Goal: Transaction & Acquisition: Purchase product/service

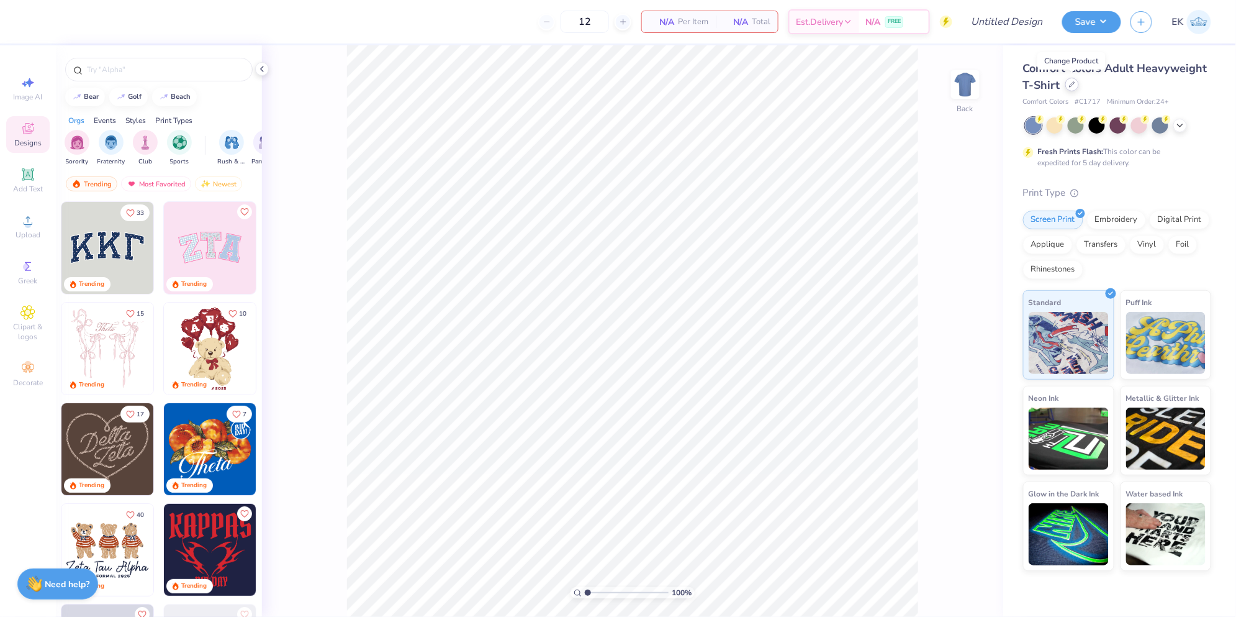
click at [1072, 88] on div at bounding box center [1072, 85] width 14 height 14
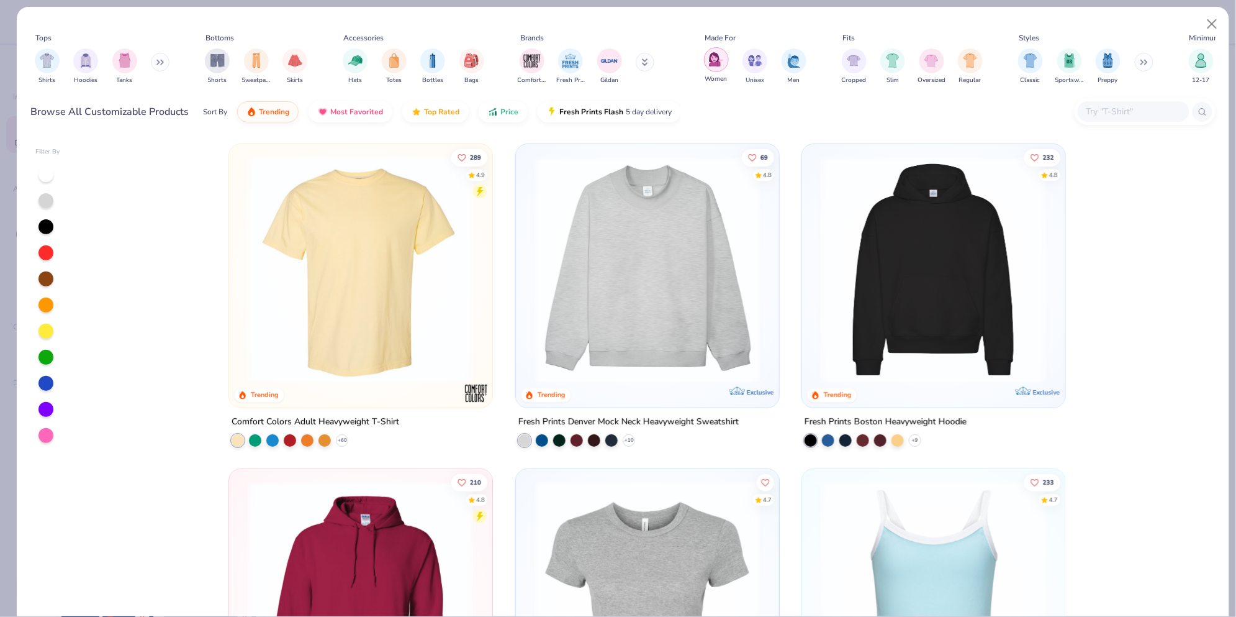
click at [718, 66] on img "filter for Women" at bounding box center [716, 59] width 14 height 14
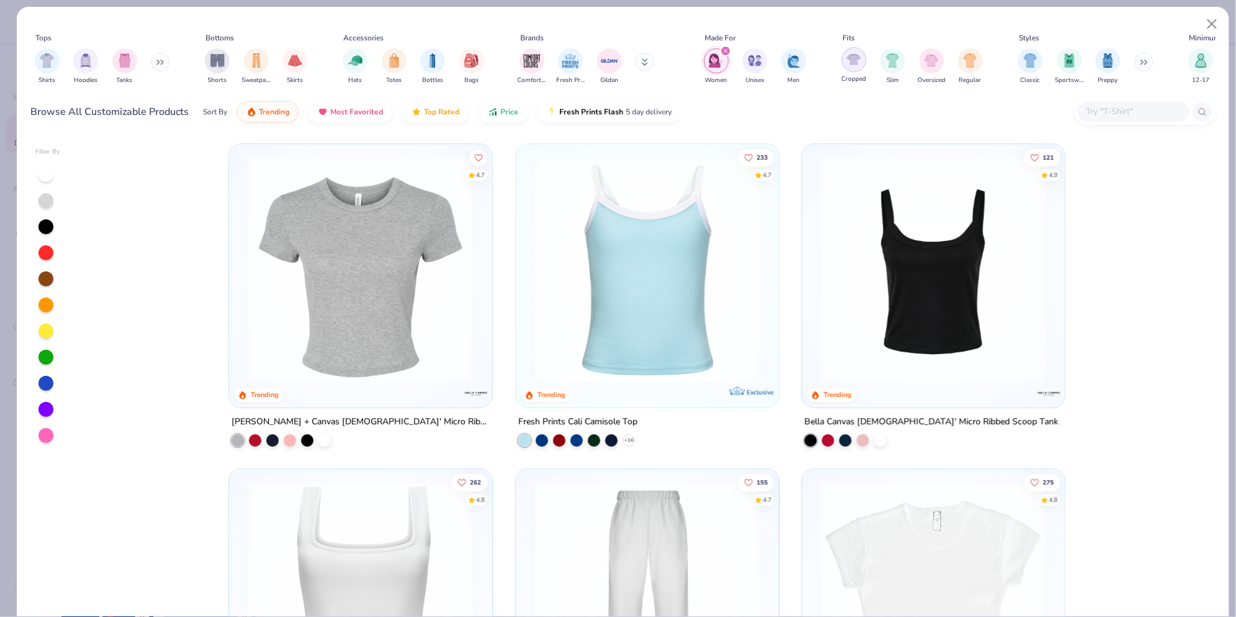
click at [848, 63] on img "filter for Cropped" at bounding box center [854, 59] width 14 height 14
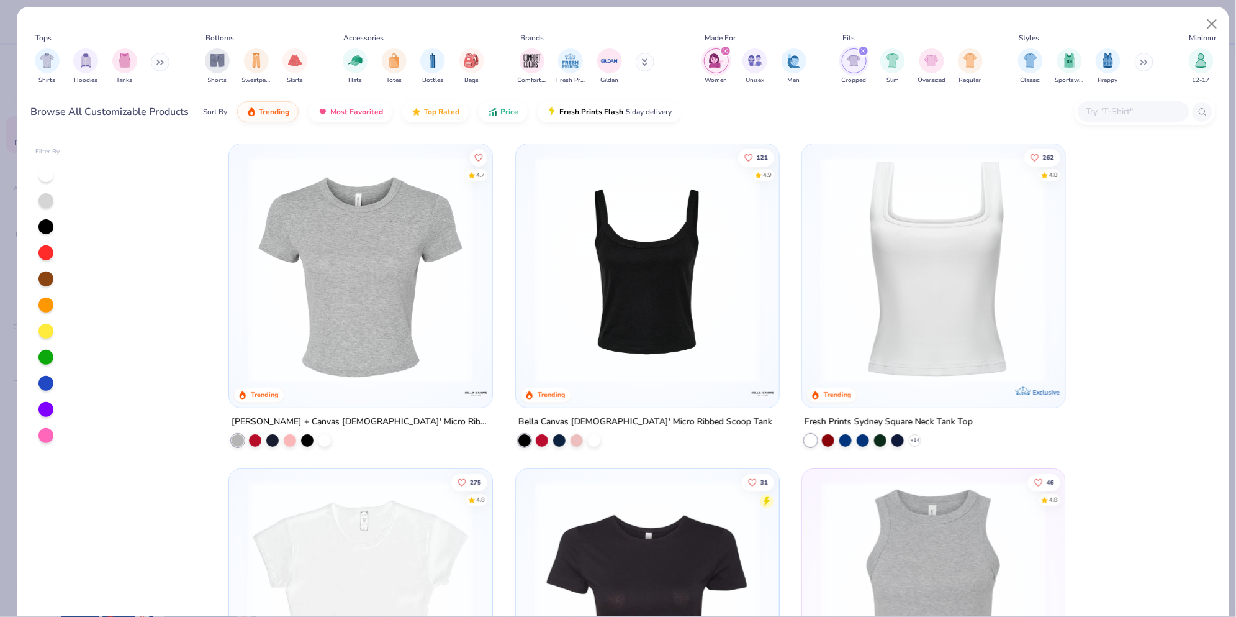
click at [61, 57] on div "Shirts Hoodies Tanks" at bounding box center [102, 66] width 143 height 46
click at [53, 65] on img "filter for Shirts" at bounding box center [47, 59] width 14 height 14
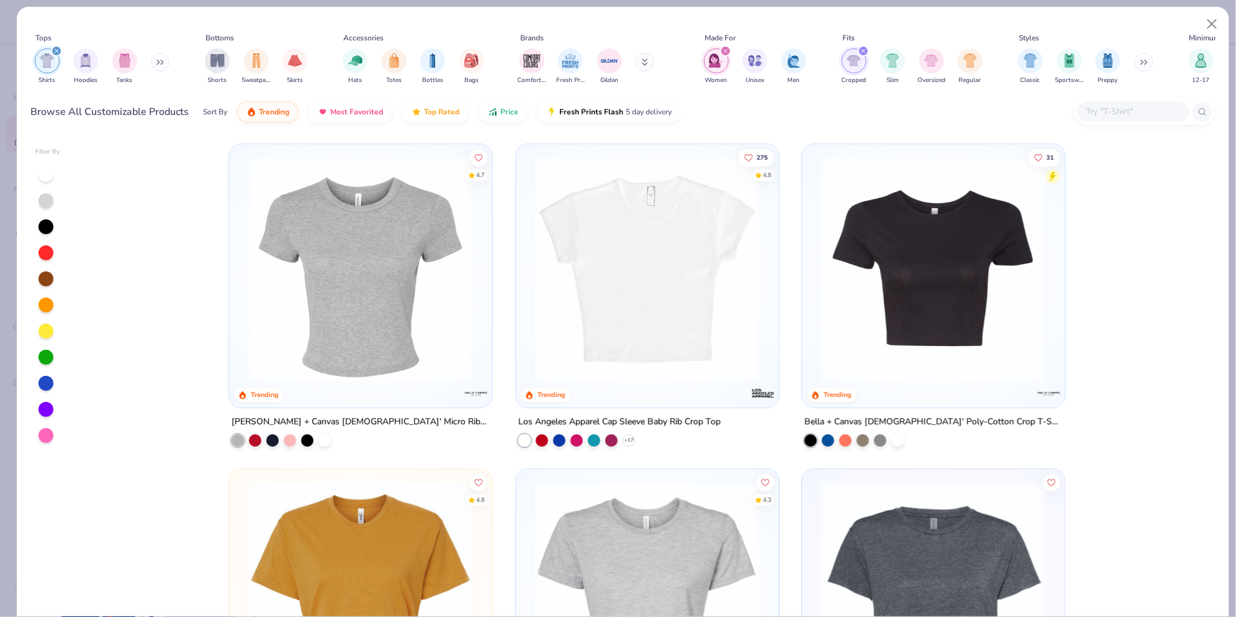
click at [839, 277] on img at bounding box center [934, 269] width 238 height 226
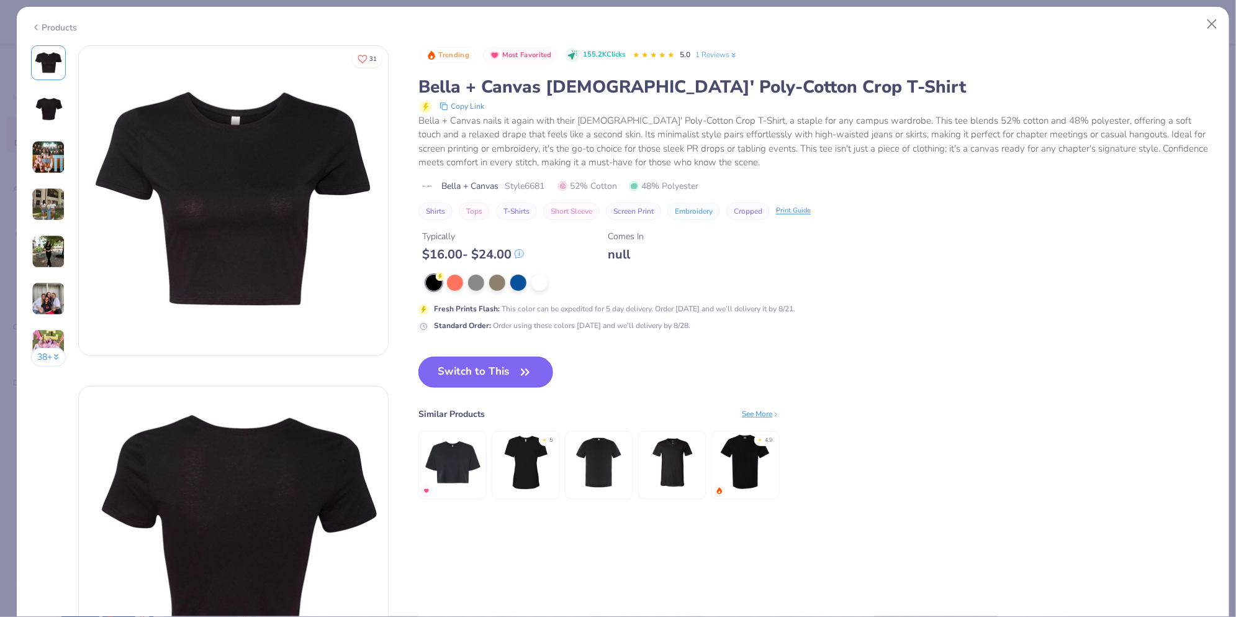
click at [504, 379] on button "Switch to This" at bounding box center [485, 371] width 135 height 31
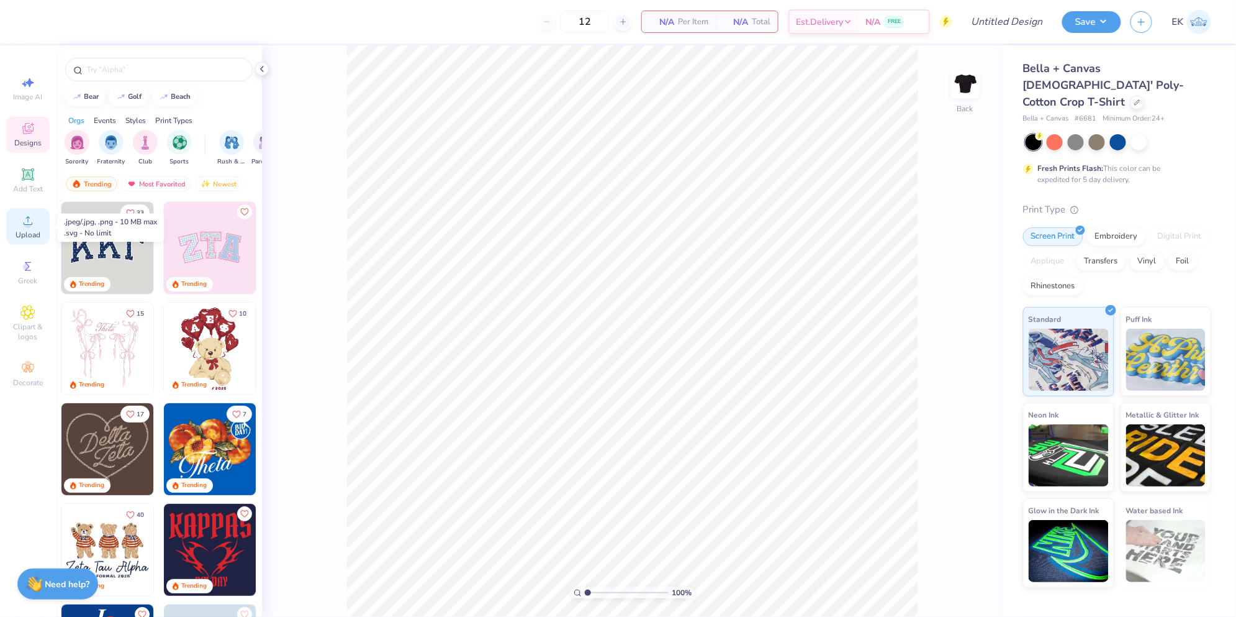
click at [28, 230] on span "Upload" at bounding box center [28, 235] width 25 height 10
click at [1141, 133] on div at bounding box center [1139, 141] width 16 height 16
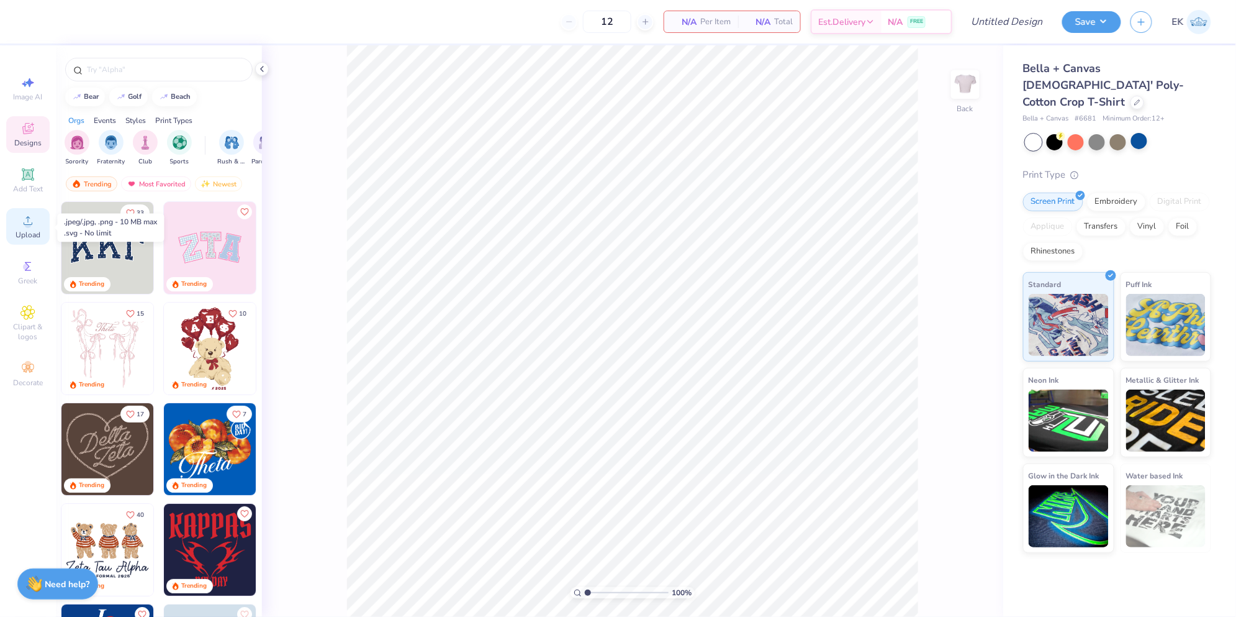
click at [25, 225] on circle at bounding box center [27, 224] width 7 height 7
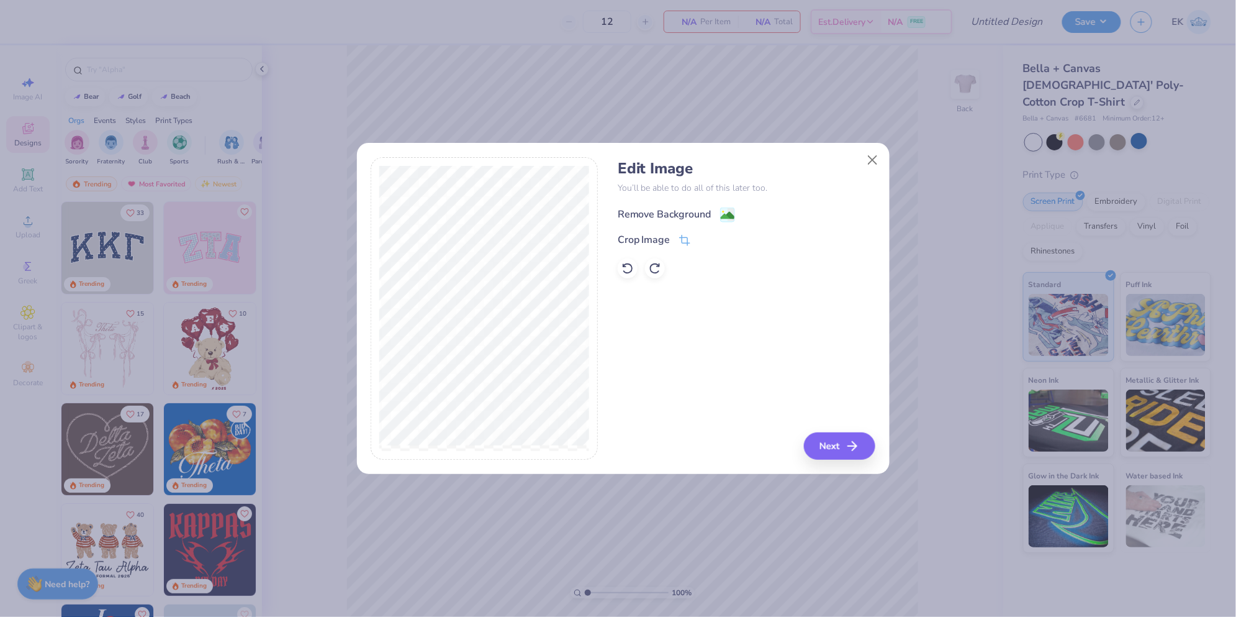
click at [697, 214] on div "Remove Background" at bounding box center [665, 214] width 94 height 15
click at [835, 441] on button "Next" at bounding box center [841, 445] width 71 height 27
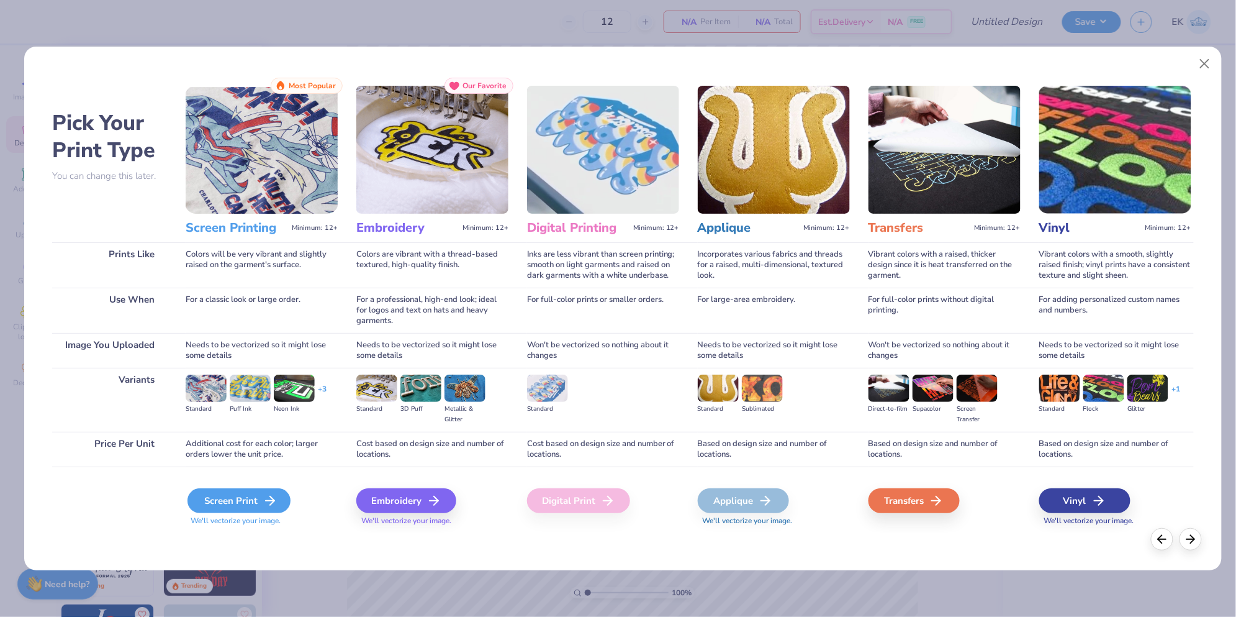
click at [235, 504] on div "Screen Print" at bounding box center [239, 500] width 103 height 25
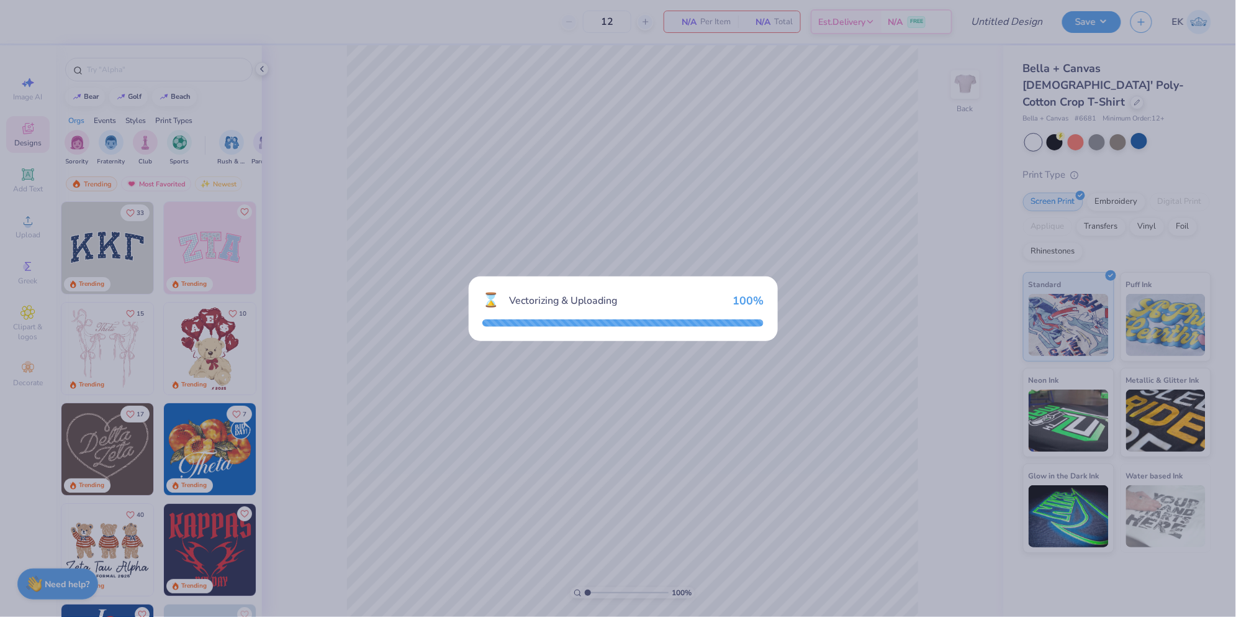
click at [232, 214] on div "⌛ Vectorizing & Uploading 100 %" at bounding box center [618, 308] width 1236 height 617
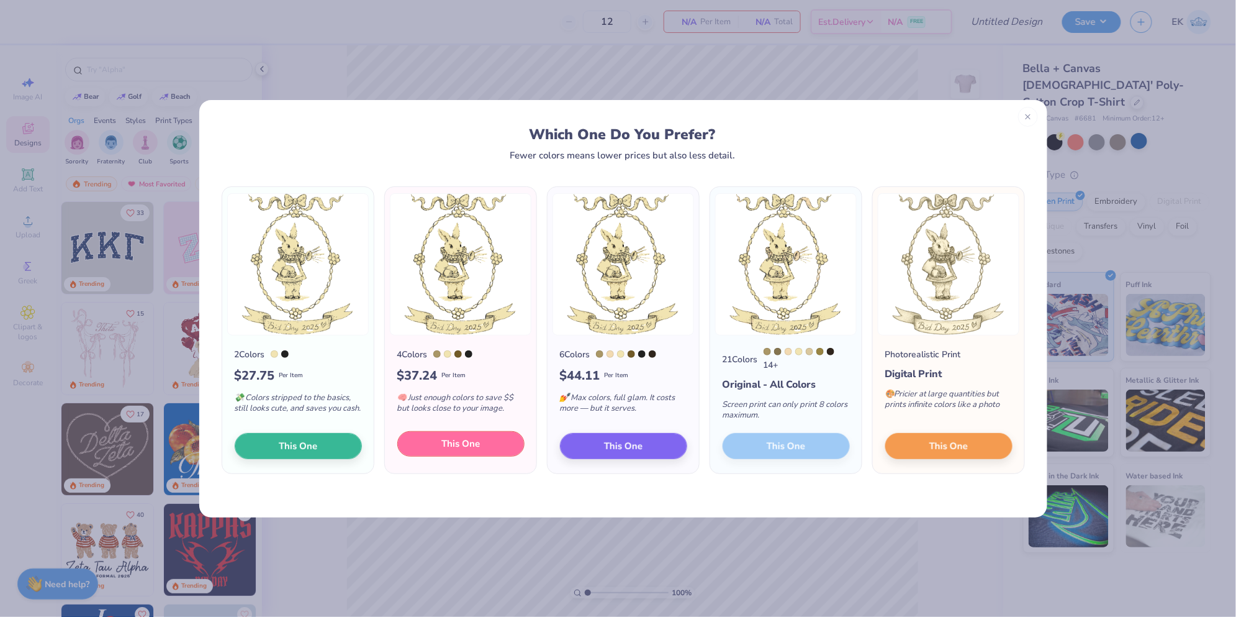
click at [464, 442] on span "This One" at bounding box center [460, 443] width 38 height 14
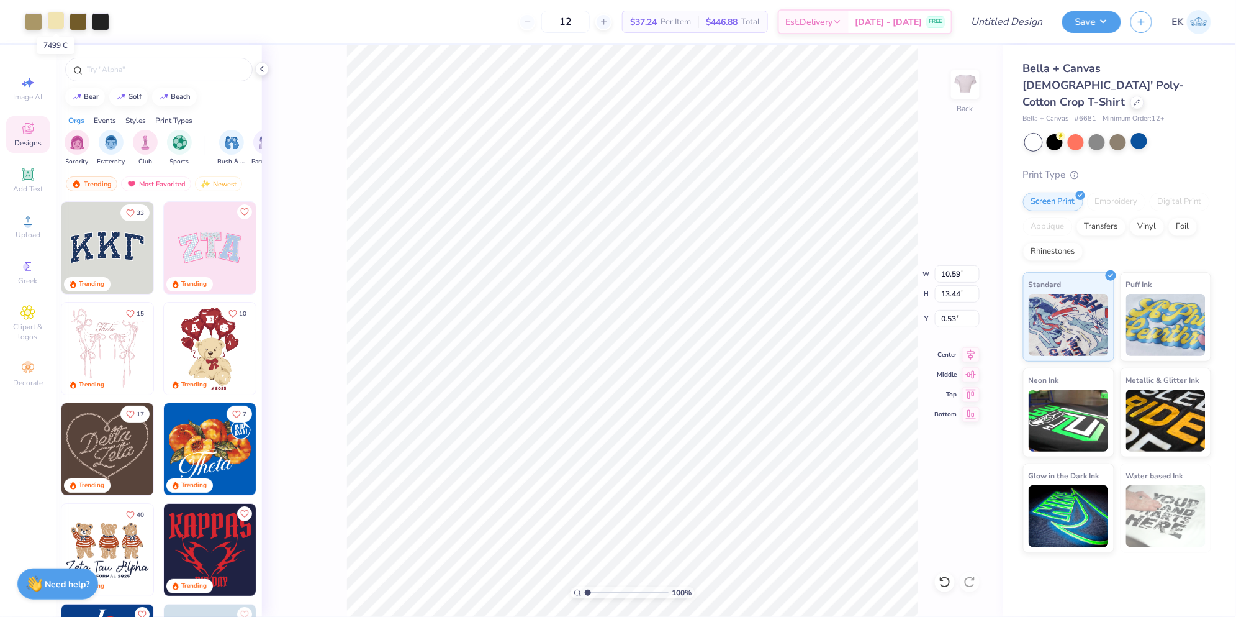
click at [55, 14] on div at bounding box center [55, 20] width 17 height 17
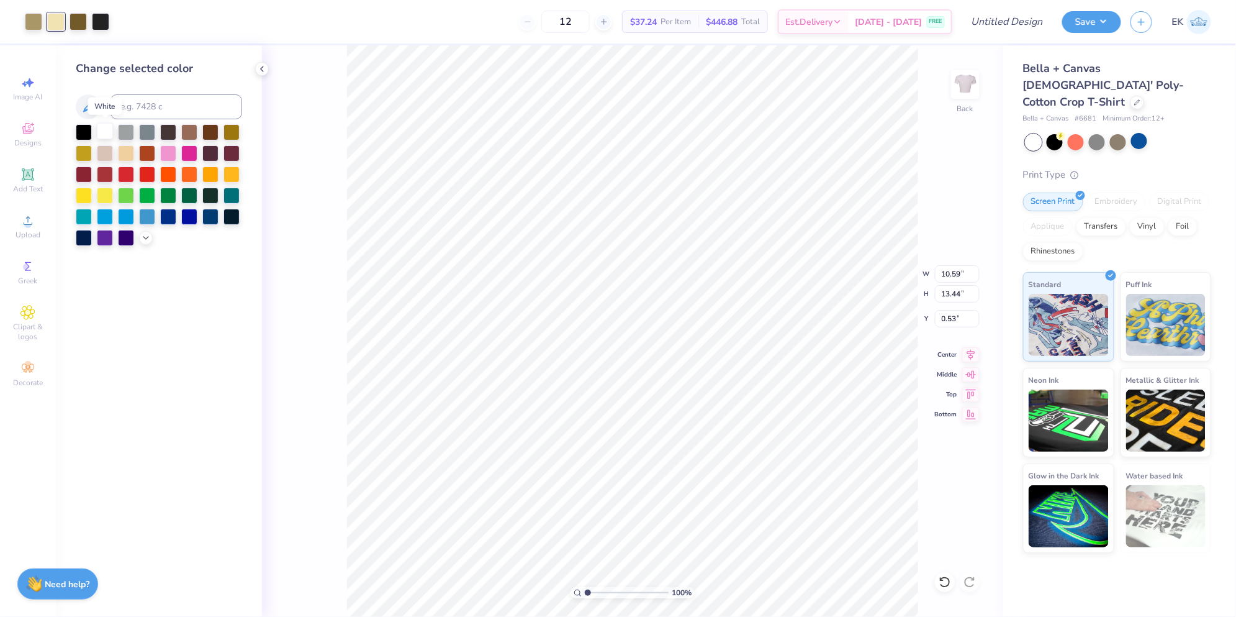
click at [106, 129] on div at bounding box center [105, 131] width 16 height 16
click at [943, 581] on icon at bounding box center [945, 582] width 12 height 12
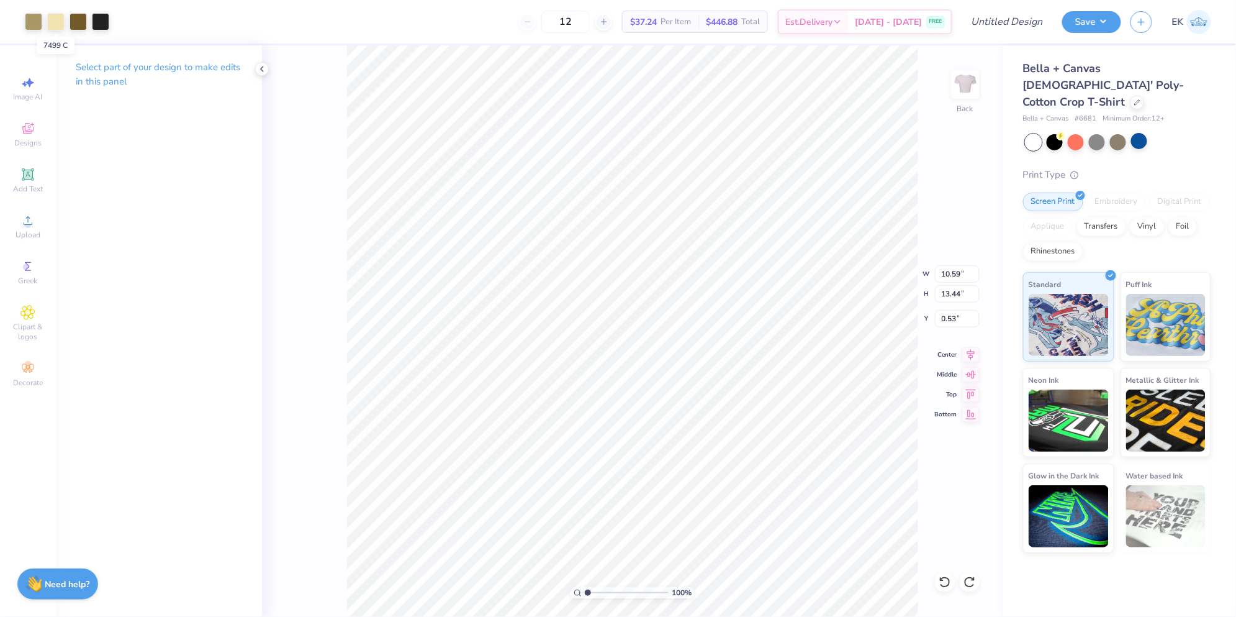
drag, startPoint x: 51, startPoint y: 16, endPoint x: 282, endPoint y: 19, distance: 231.0
click at [335, 14] on div "12 $37.24 Per Item $446.88 Total Est. Delivery [DATE] - [DATE] FREE" at bounding box center [536, 21] width 834 height 43
click at [61, 22] on div at bounding box center [55, 20] width 17 height 17
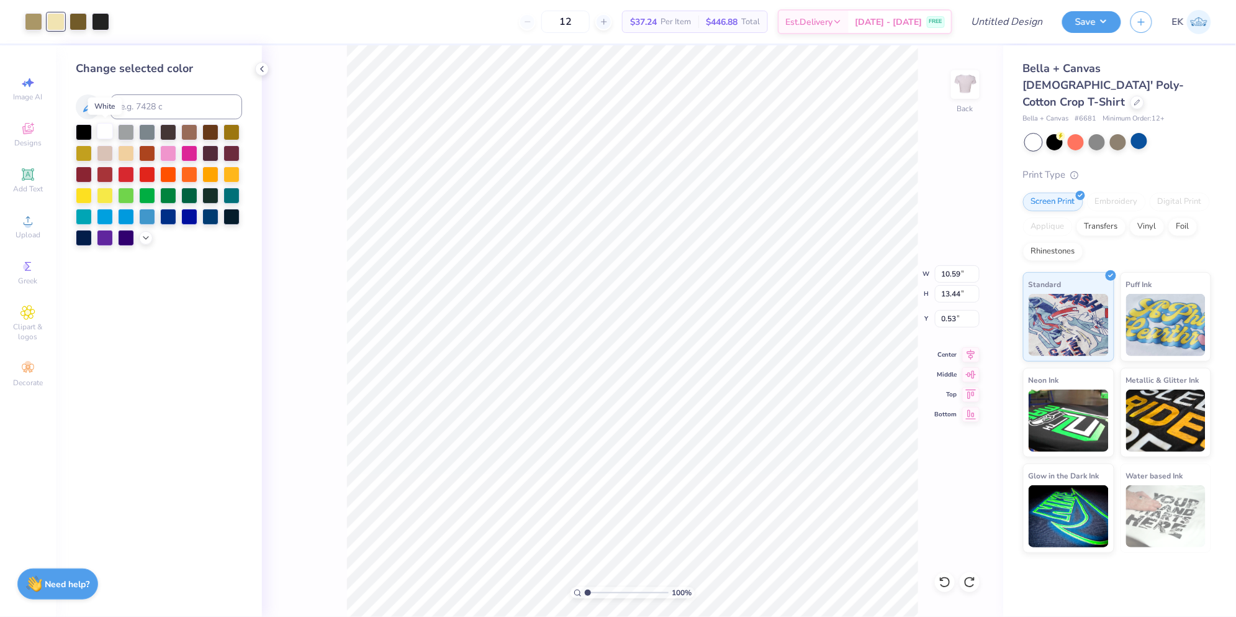
click at [97, 133] on div at bounding box center [105, 131] width 16 height 16
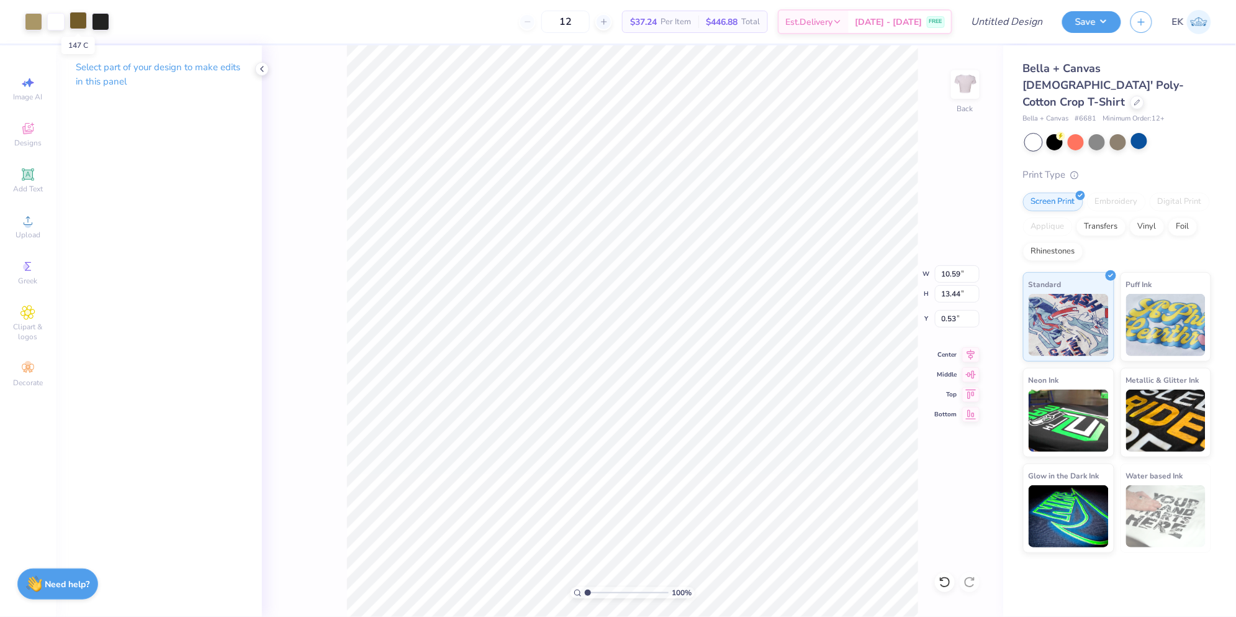
click at [82, 20] on div at bounding box center [78, 20] width 17 height 17
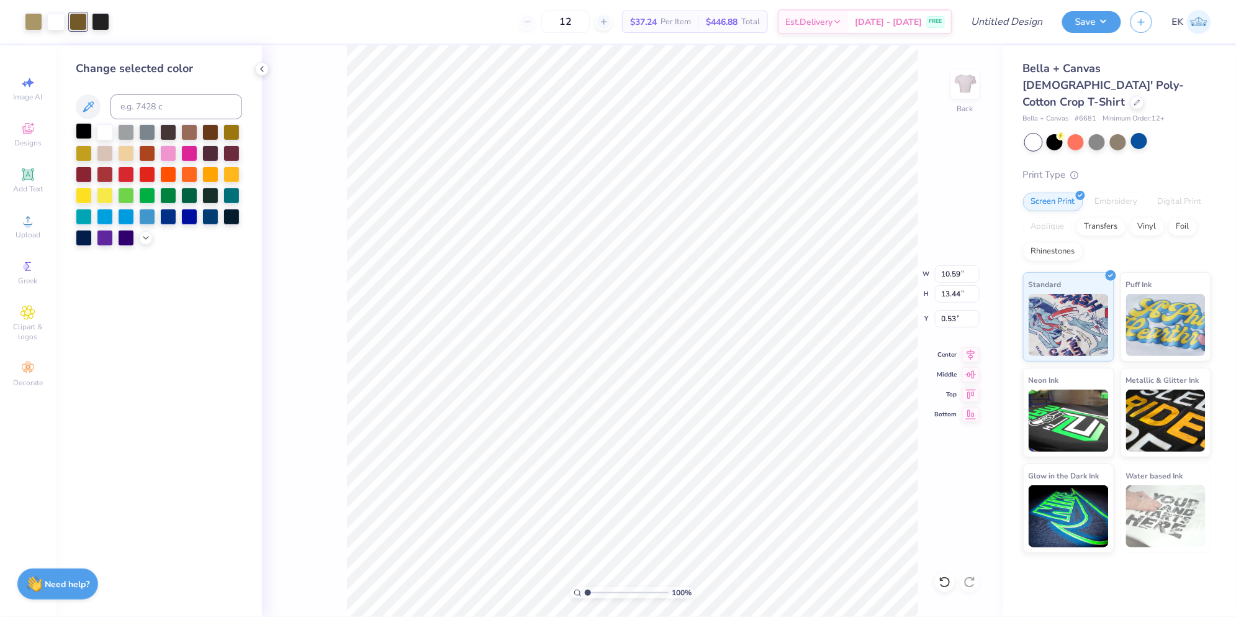
click at [81, 129] on div at bounding box center [84, 131] width 16 height 16
click at [34, 17] on div at bounding box center [33, 20] width 17 height 17
click at [88, 129] on div at bounding box center [84, 131] width 16 height 16
click at [104, 17] on div "12 Per Item Total Est. Delivery N/A FREE" at bounding box center [524, 21] width 856 height 43
click at [81, 131] on div at bounding box center [84, 131] width 16 height 16
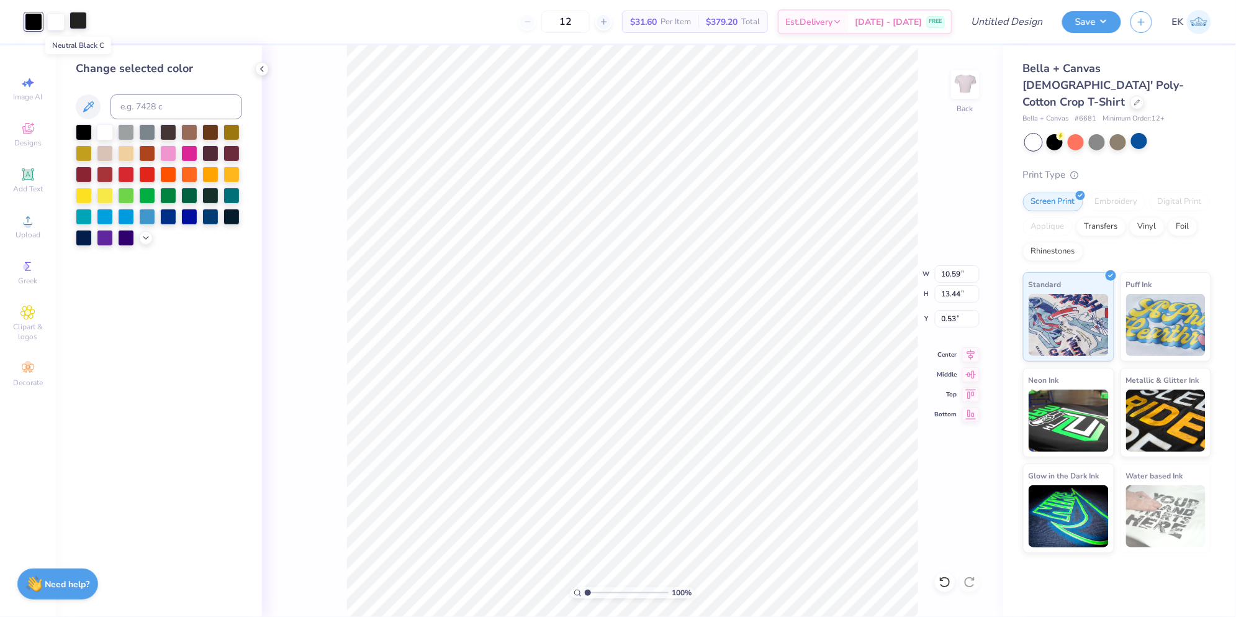
click at [71, 19] on div at bounding box center [78, 20] width 17 height 17
click at [81, 129] on div at bounding box center [84, 131] width 16 height 16
click at [259, 73] on icon at bounding box center [262, 69] width 10 height 10
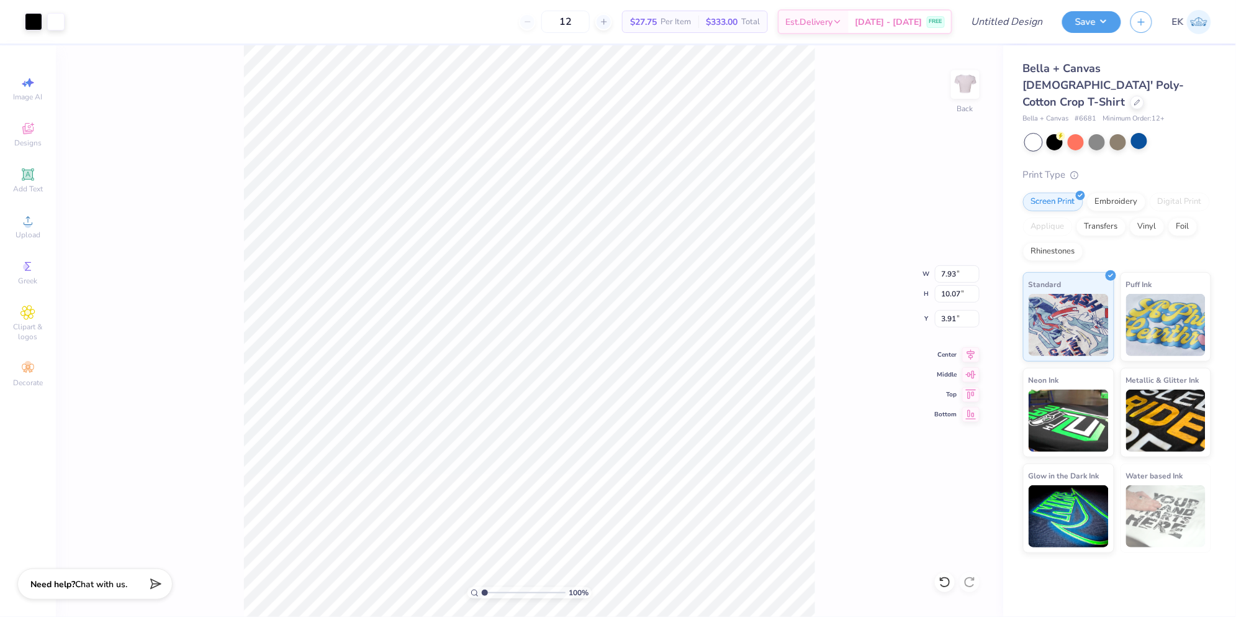
type input "7.93"
type input "10.07"
type input "3.00"
click at [966, 348] on icon at bounding box center [970, 352] width 17 height 15
type input "7.53"
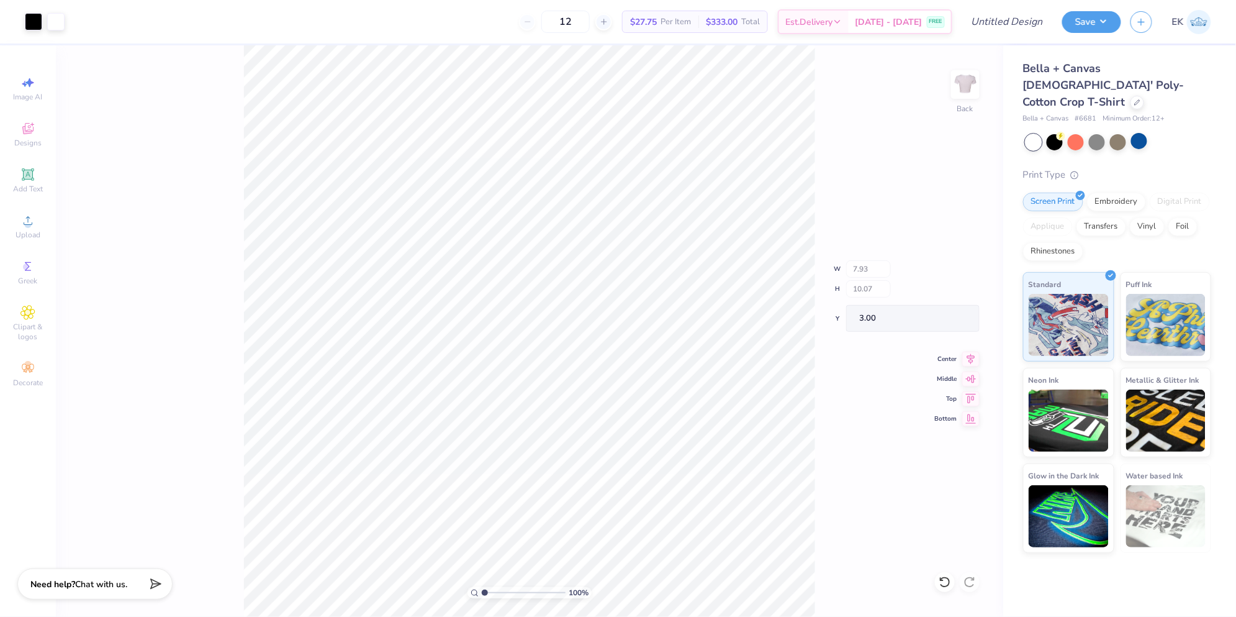
type input "9.56"
type input "7.92"
type input "10.06"
click at [1051, 133] on div at bounding box center [1055, 141] width 16 height 16
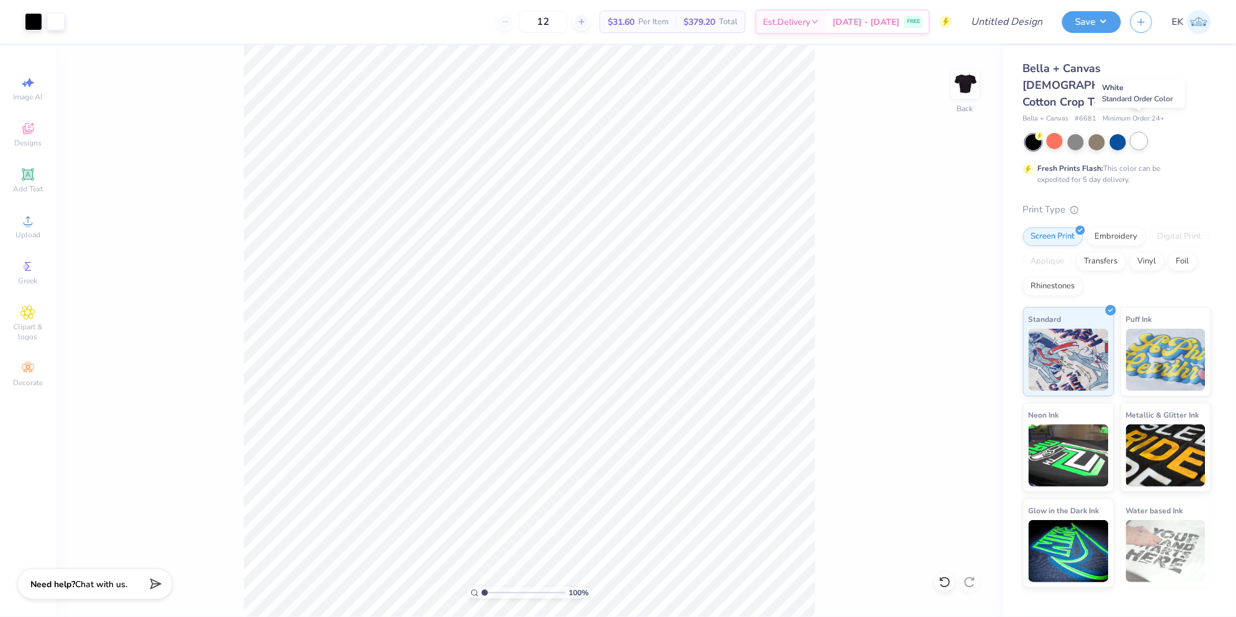
click at [1141, 133] on div at bounding box center [1139, 141] width 16 height 16
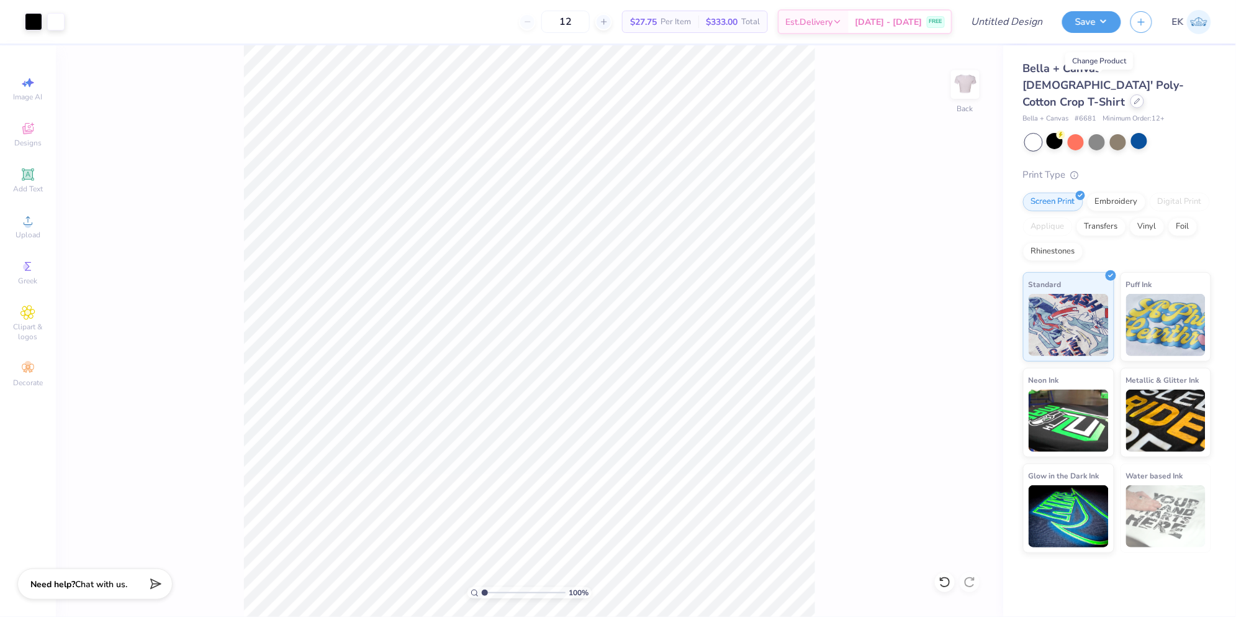
click at [1134, 98] on icon at bounding box center [1137, 101] width 6 height 6
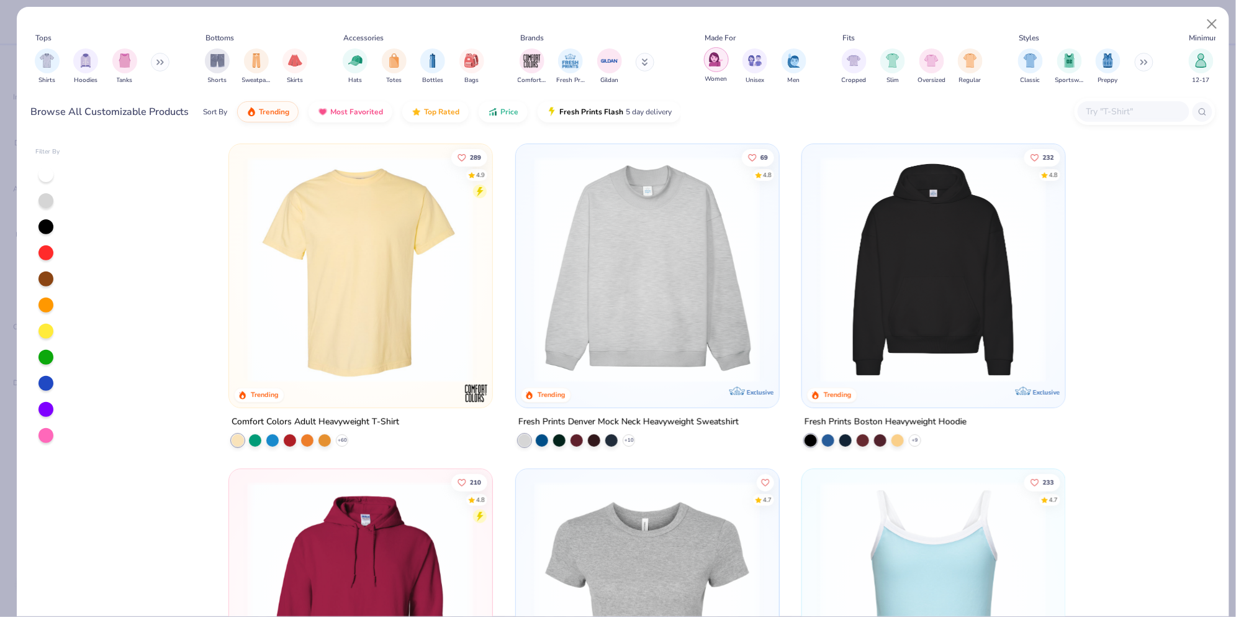
click at [712, 64] on img "filter for Women" at bounding box center [716, 59] width 14 height 14
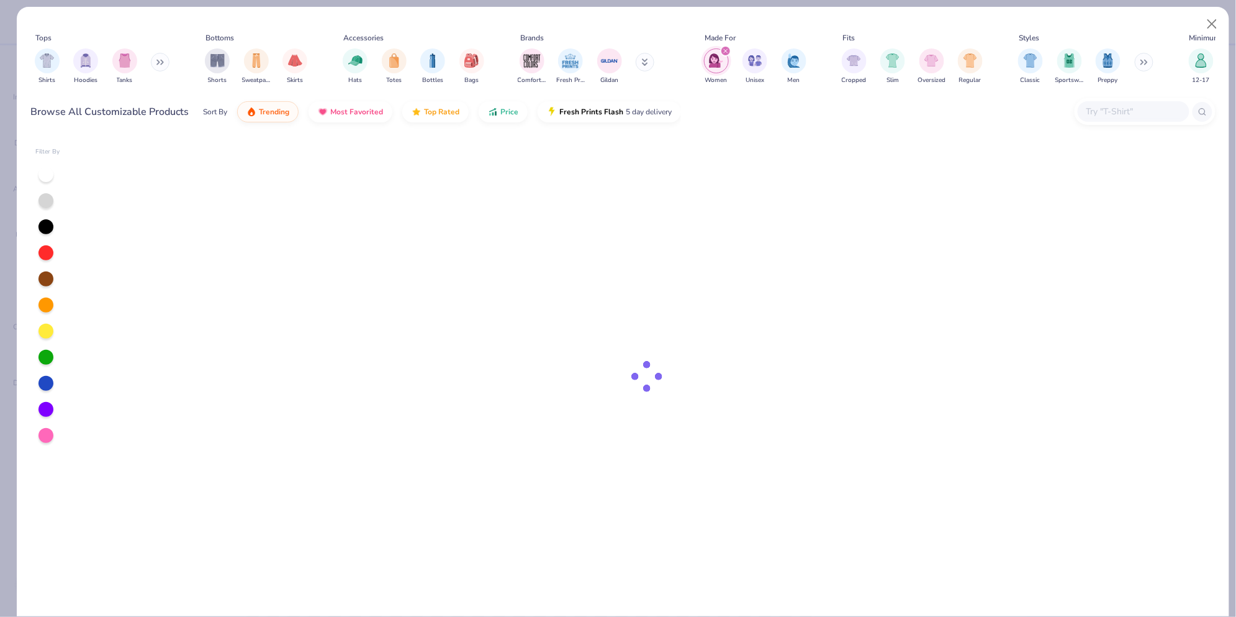
click at [848, 67] on div "filter for Cropped" at bounding box center [854, 60] width 25 height 25
click at [47, 55] on img "filter for Shirts" at bounding box center [47, 59] width 14 height 14
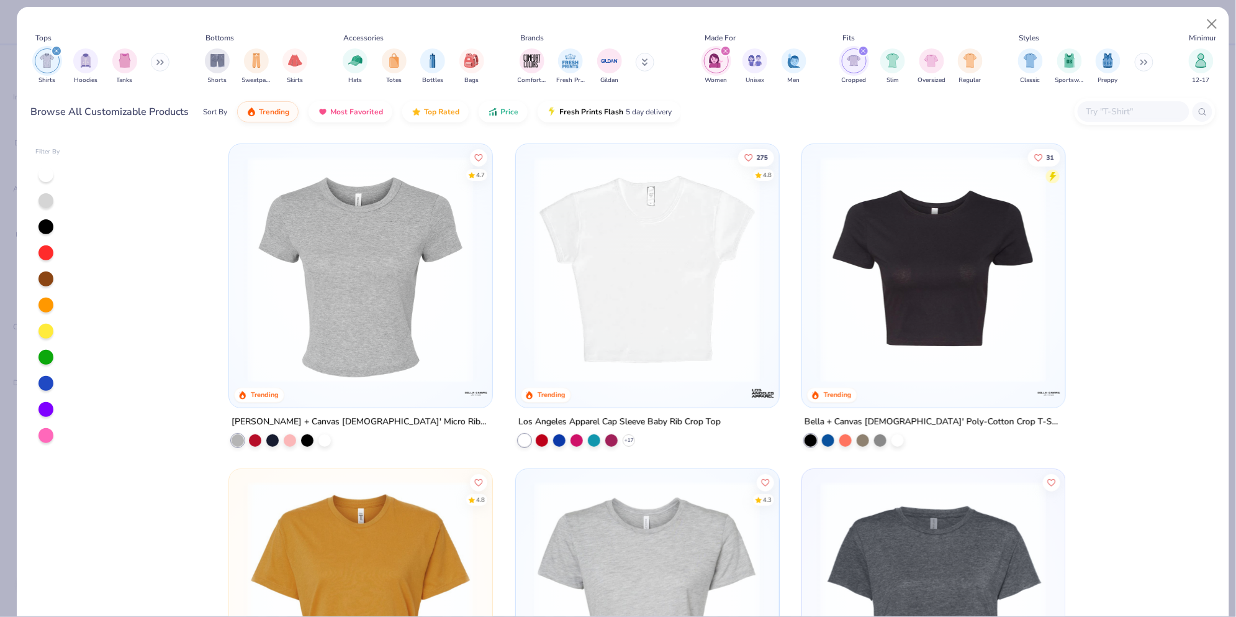
click at [450, 327] on img at bounding box center [361, 269] width 238 height 226
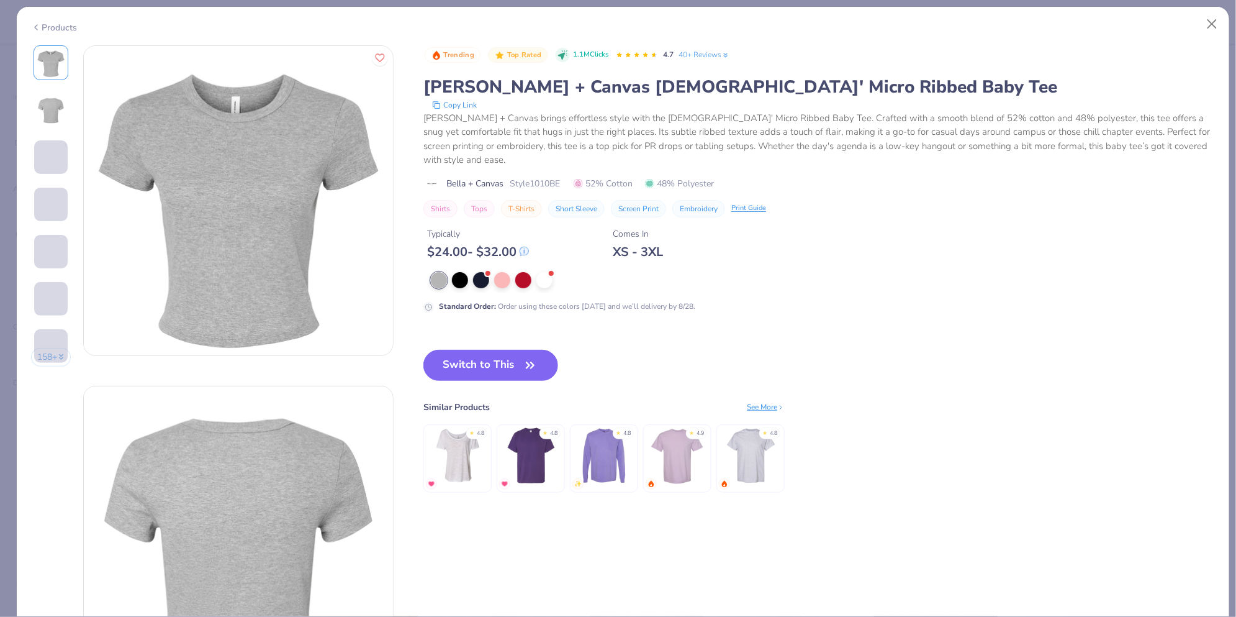
click at [47, 21] on div "Products" at bounding box center [54, 27] width 47 height 13
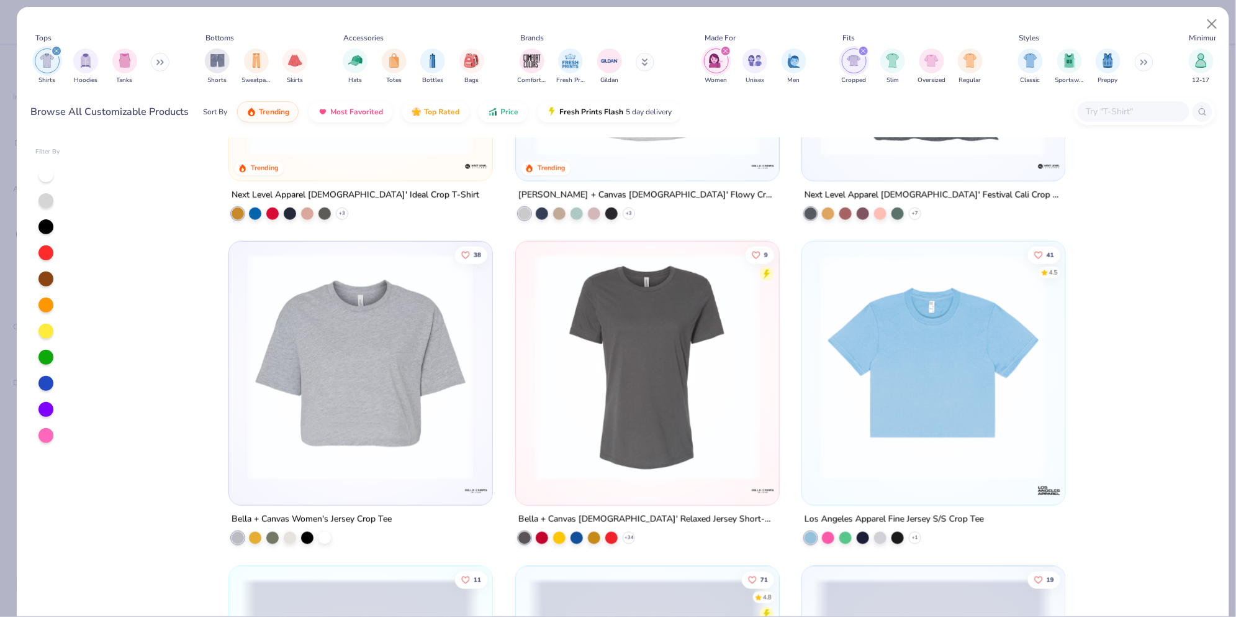
scroll to position [582, 0]
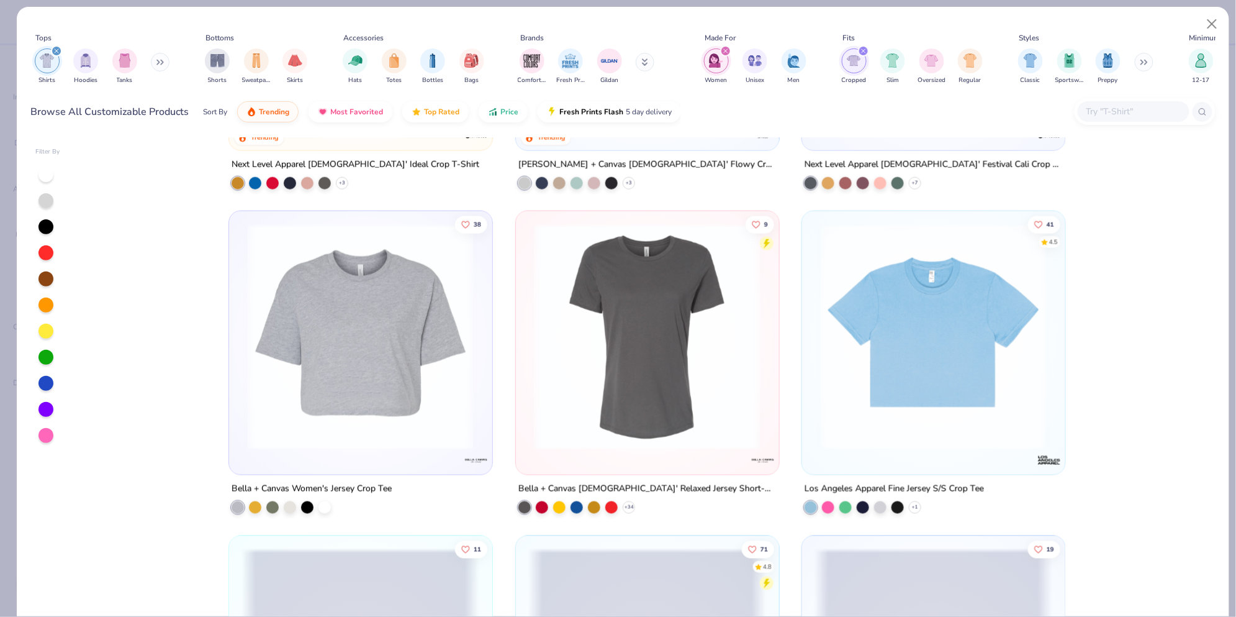
click at [688, 307] on div "4.7 Trending Bella + Canvas [DEMOGRAPHIC_DATA]' Micro Ribbed Baby Tee 275 4.8 T…" at bounding box center [647, 376] width 1137 height 479
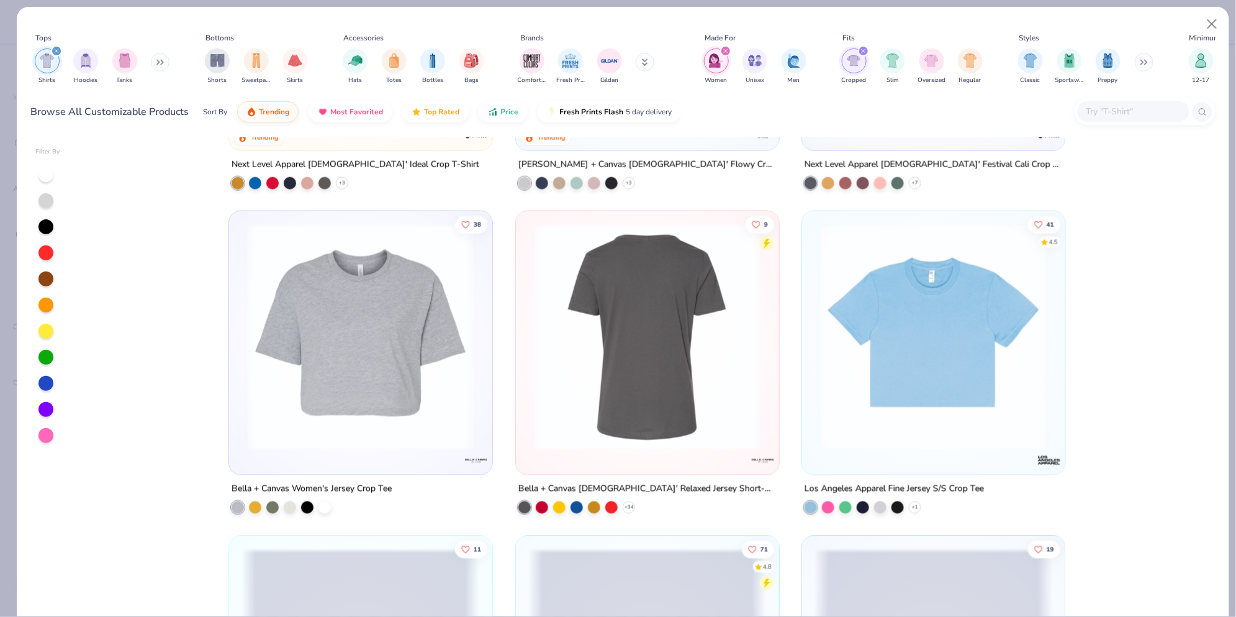
click at [705, 304] on div at bounding box center [647, 337] width 715 height 226
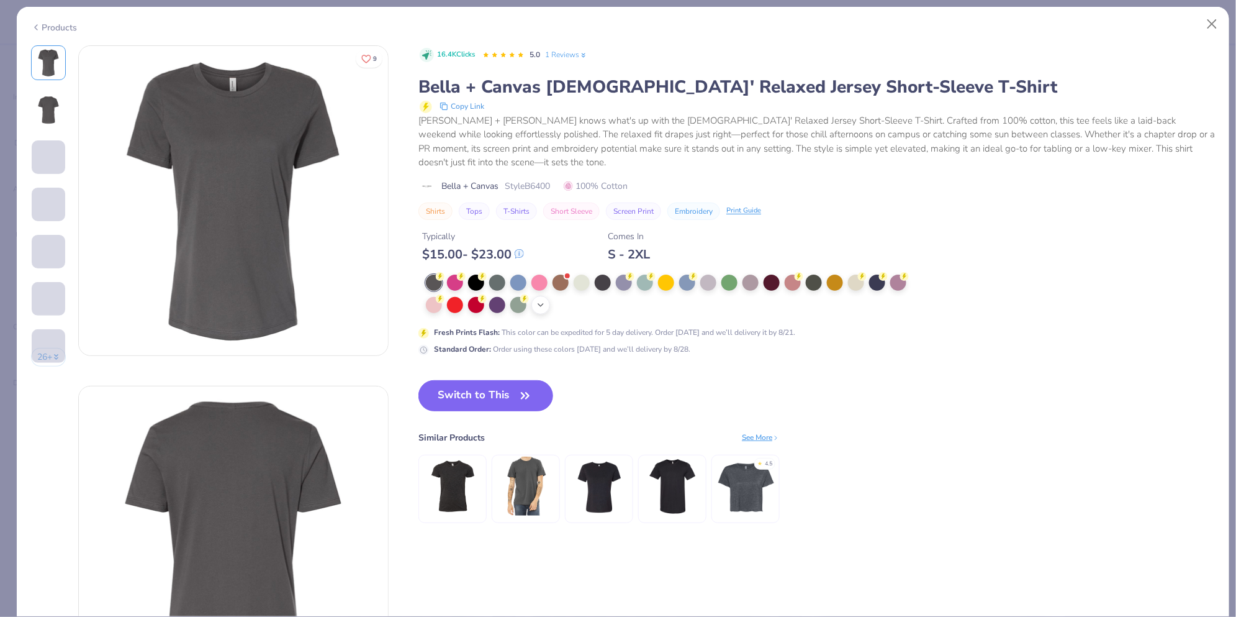
click at [543, 300] on icon at bounding box center [541, 305] width 10 height 10
click at [778, 296] on div at bounding box center [772, 304] width 16 height 16
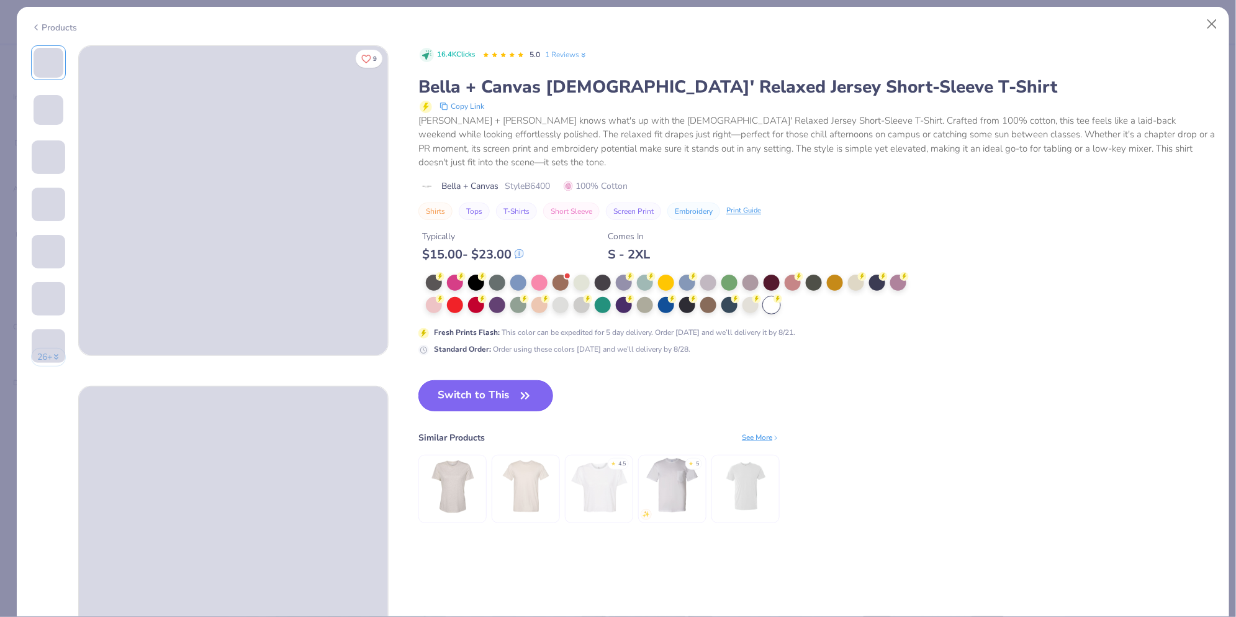
click at [499, 381] on button "Switch to This" at bounding box center [485, 395] width 135 height 31
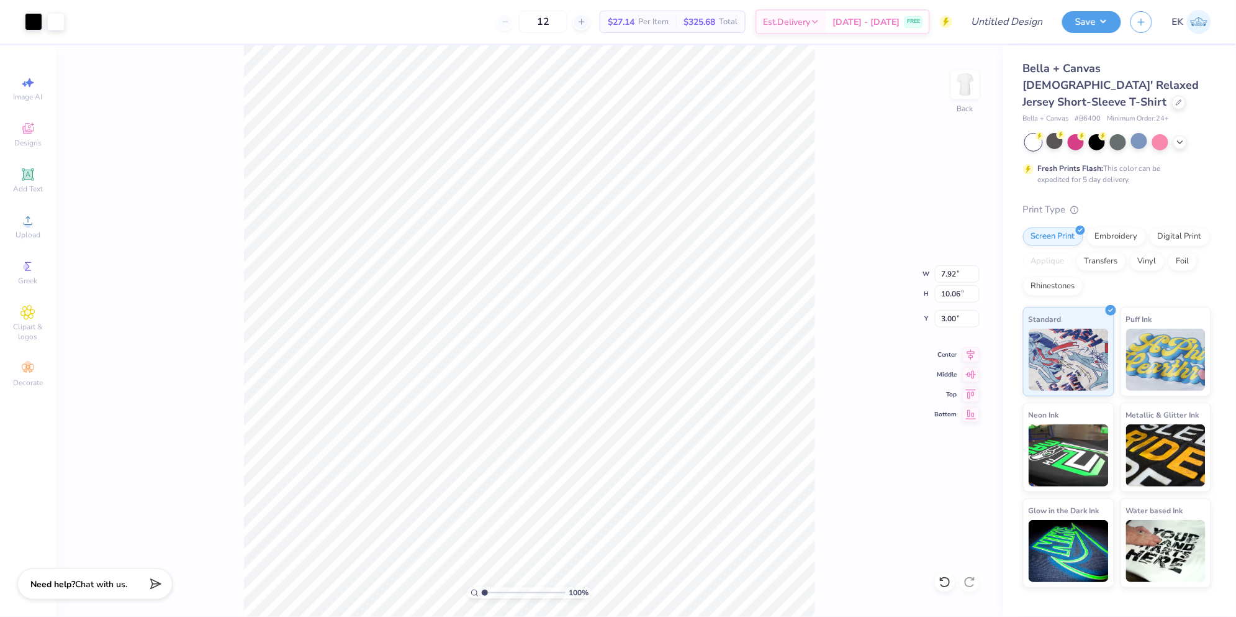
type input "3.00"
click at [967, 356] on icon at bounding box center [970, 352] width 17 height 15
click at [834, 353] on div "100 % Back W 7.92 7.92 " H 10.06 10.06 " Y 3.00 3.00 " Center Middle Top Bottom" at bounding box center [530, 330] width 948 height 571
click at [55, 19] on div at bounding box center [55, 20] width 17 height 17
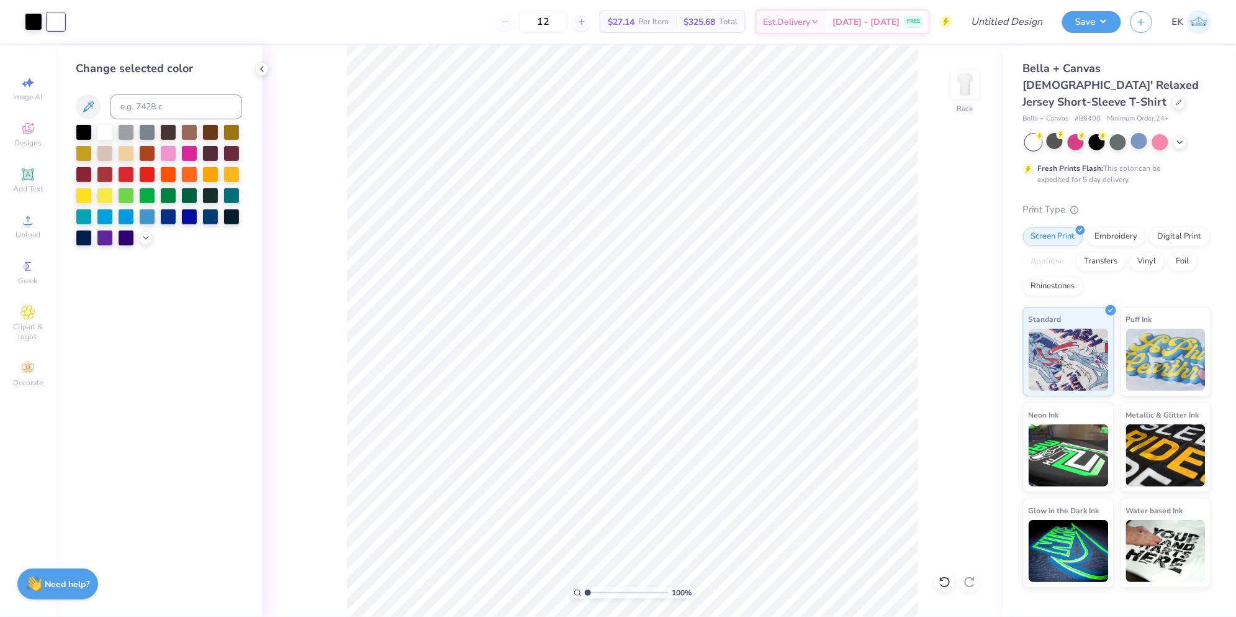
click at [150, 243] on div at bounding box center [159, 185] width 166 height 122
click at [137, 233] on div at bounding box center [159, 185] width 166 height 122
click at [144, 236] on polyline at bounding box center [145, 236] width 5 height 2
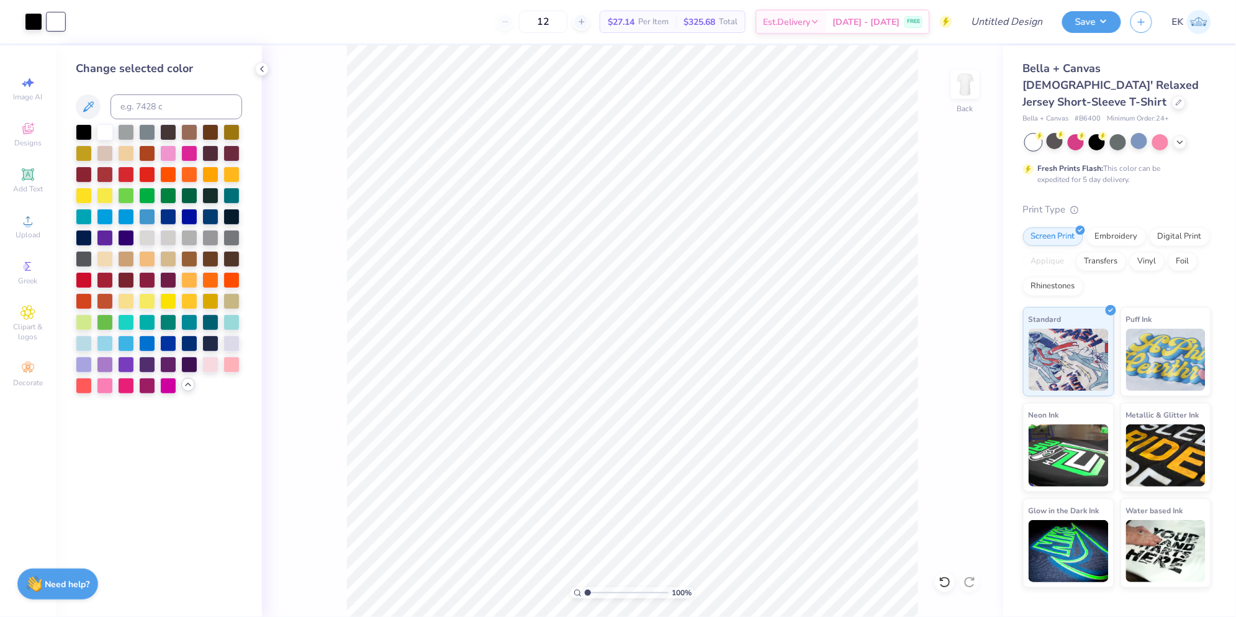
click at [184, 383] on icon at bounding box center [188, 384] width 10 height 10
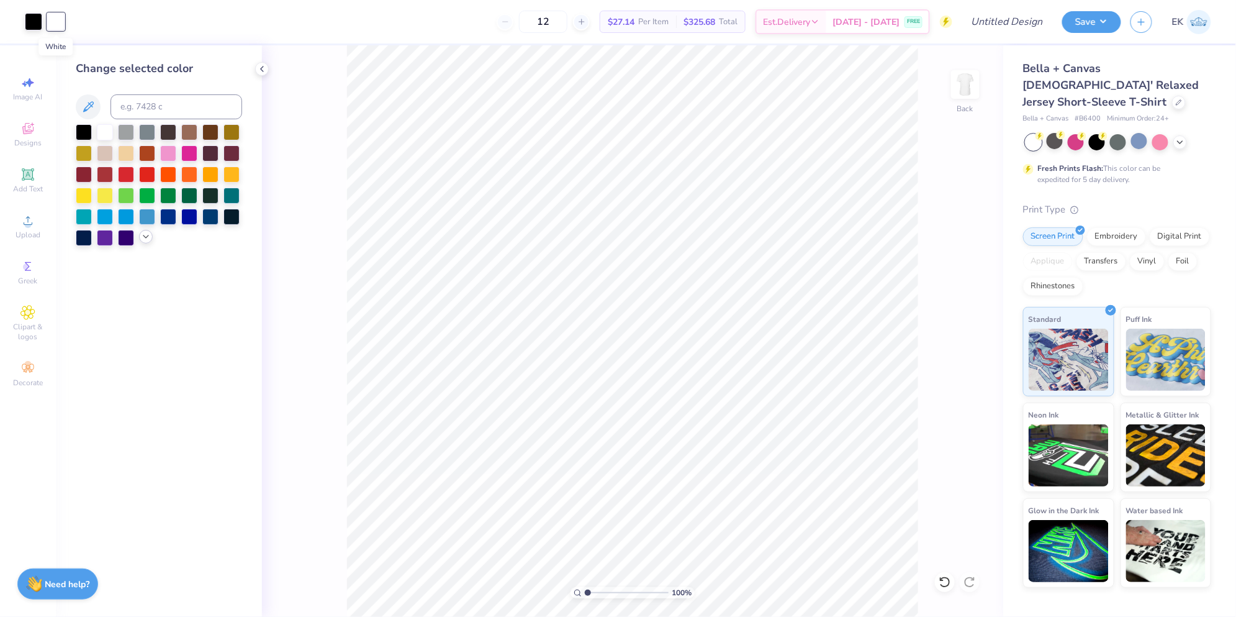
click at [52, 26] on div at bounding box center [55, 21] width 17 height 17
drag, startPoint x: 55, startPoint y: 23, endPoint x: 52, endPoint y: 29, distance: 6.7
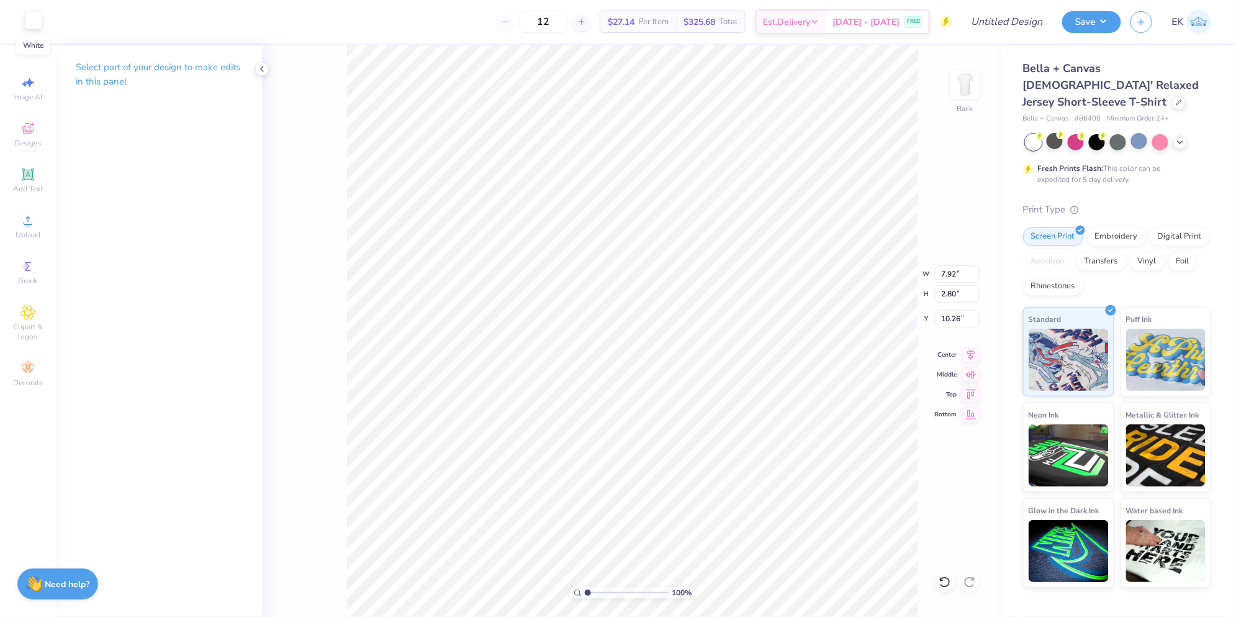
click at [36, 18] on div at bounding box center [33, 20] width 17 height 17
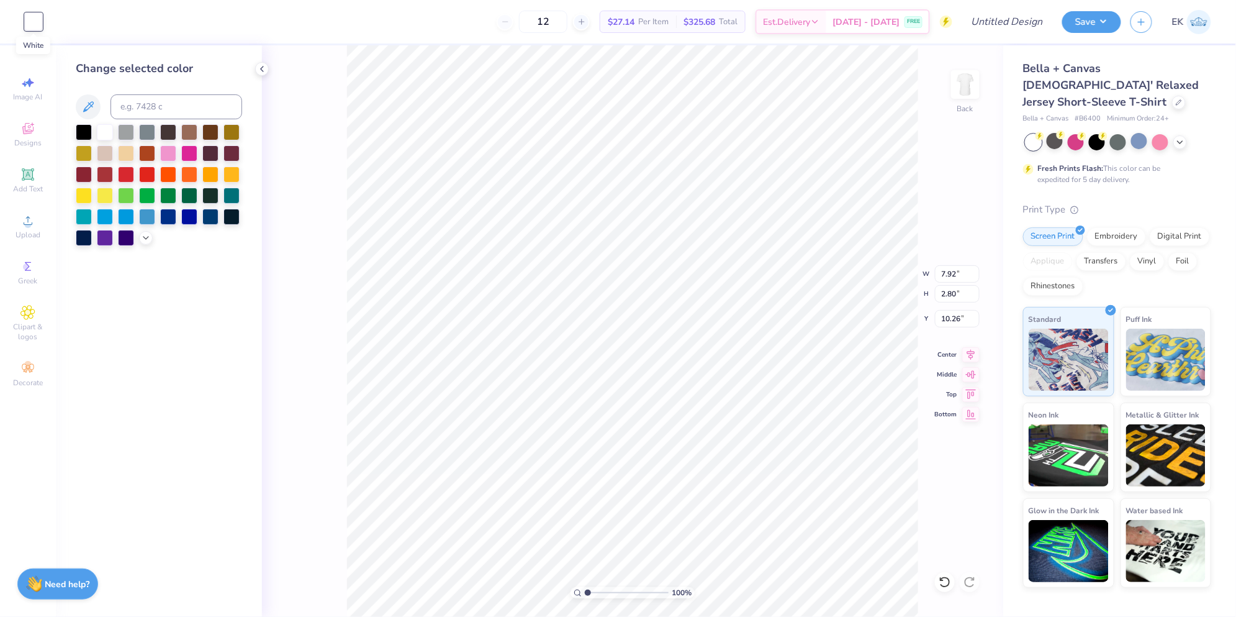
click at [36, 18] on div at bounding box center [33, 21] width 17 height 17
click at [310, 91] on div "100 % Back W 7.92 7.92 " H 2.80 2.80 " Y 10.26 10.26 " Center Middle Top Bottom" at bounding box center [632, 330] width 741 height 571
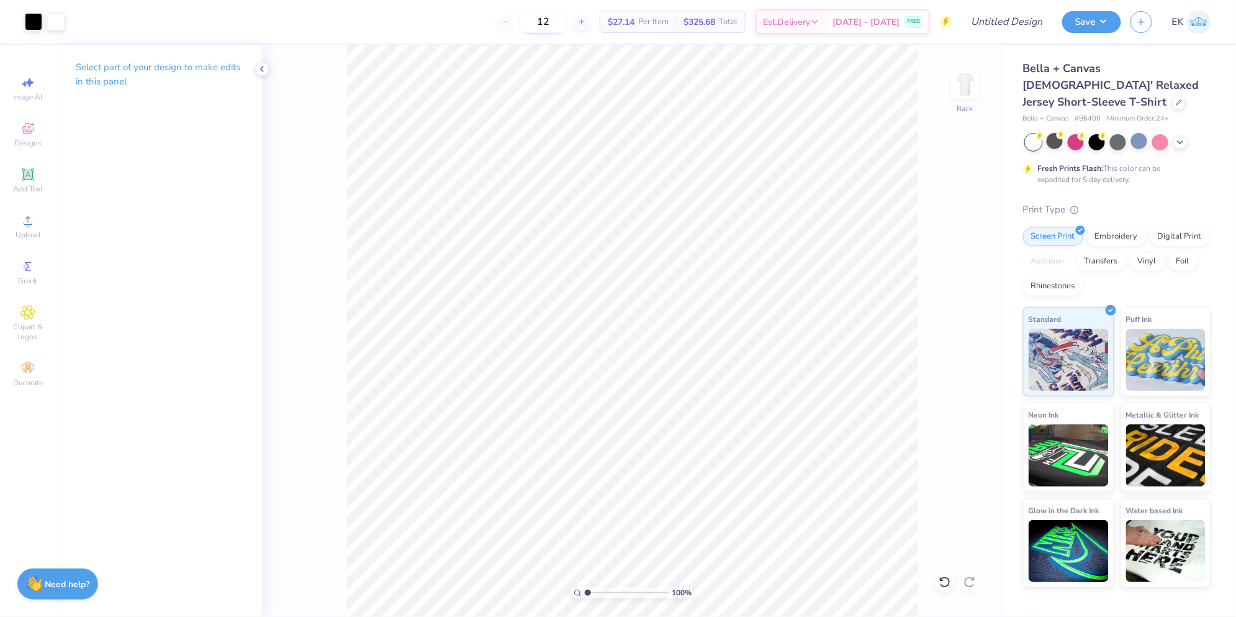
click at [568, 20] on input "12" at bounding box center [543, 22] width 48 height 22
drag, startPoint x: 568, startPoint y: 20, endPoint x: 517, endPoint y: 21, distance: 50.9
click at [517, 21] on div "12" at bounding box center [543, 22] width 93 height 22
type input "70"
drag, startPoint x: 683, startPoint y: 20, endPoint x: 613, endPoint y: 22, distance: 70.2
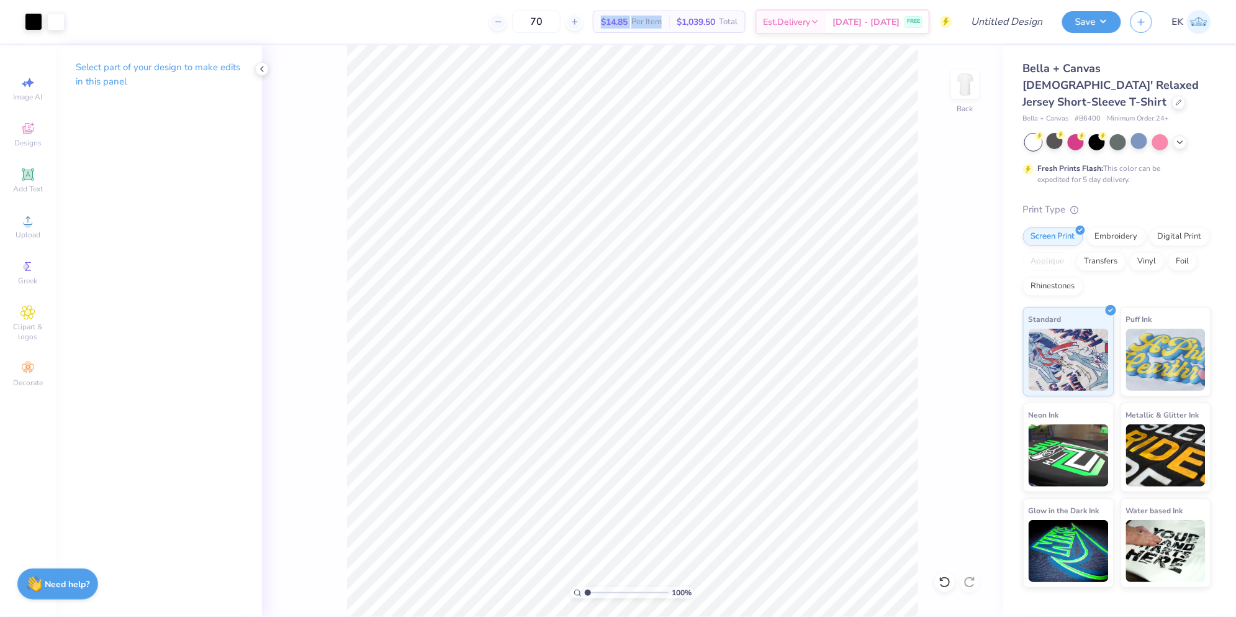
click at [613, 22] on div "$14.85 Per Item" at bounding box center [632, 21] width 76 height 21
click at [662, 19] on span "Per Item" at bounding box center [646, 22] width 30 height 13
click at [942, 582] on icon at bounding box center [945, 582] width 12 height 12
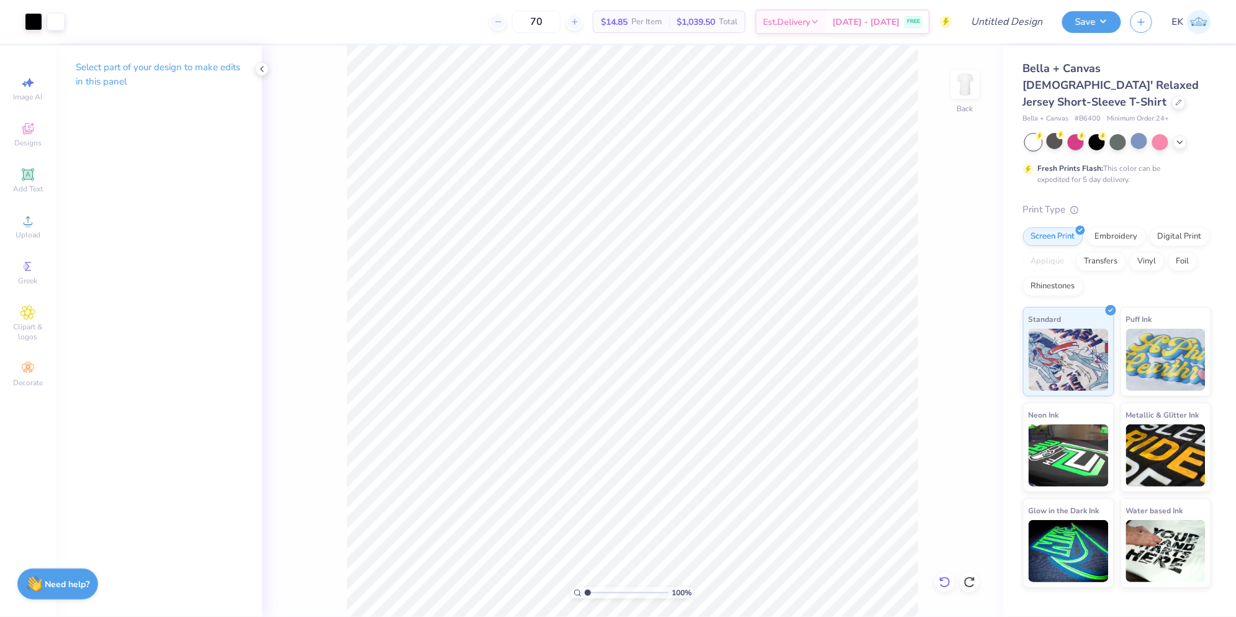
click at [942, 582] on div "100 % Back" at bounding box center [632, 330] width 741 height 571
click at [943, 583] on div "100 % Back" at bounding box center [632, 330] width 741 height 571
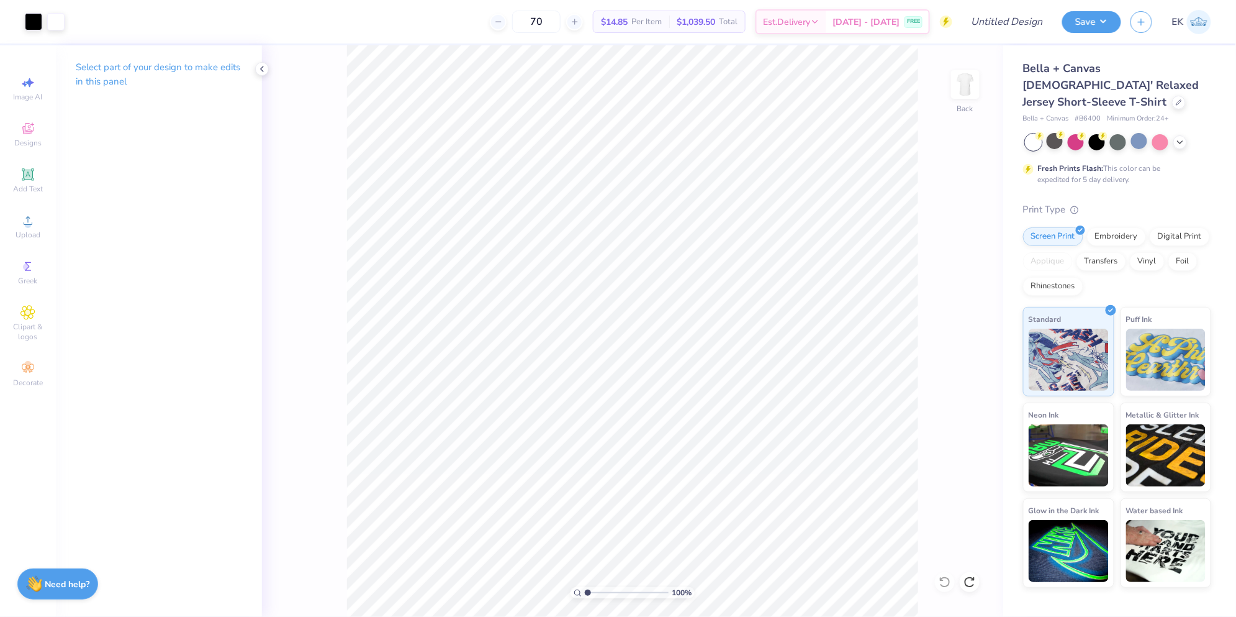
click at [943, 583] on div "100 % Back" at bounding box center [632, 330] width 741 height 571
click at [970, 584] on icon at bounding box center [970, 582] width 12 height 12
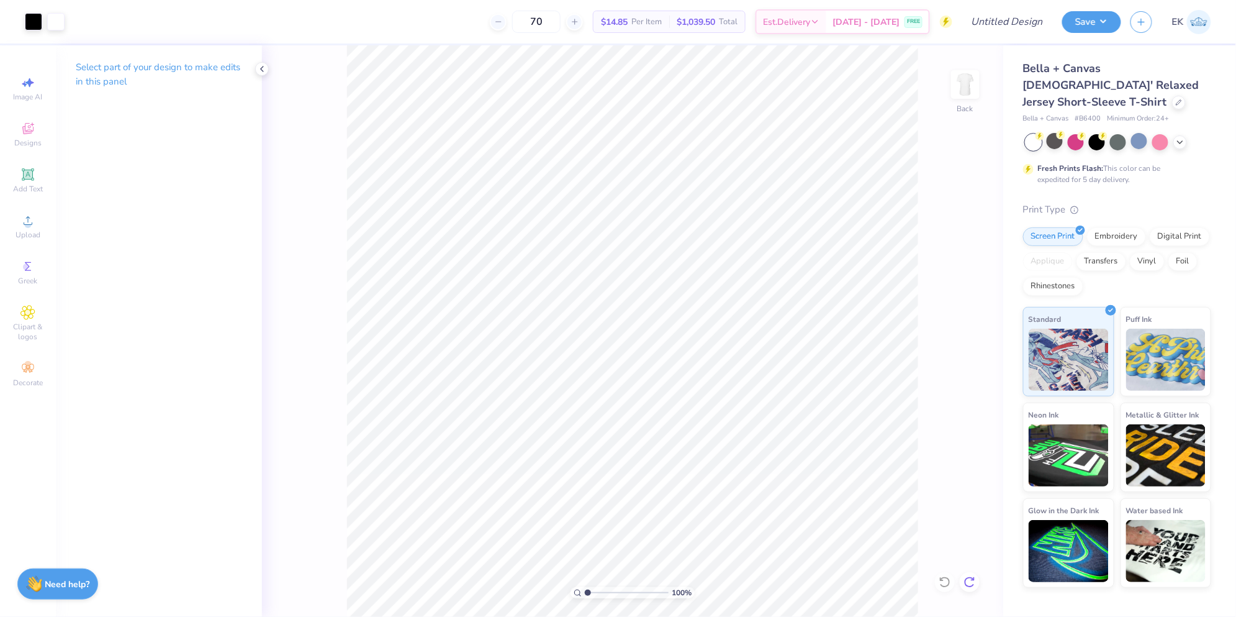
click at [970, 584] on div "100 % Back" at bounding box center [632, 330] width 741 height 571
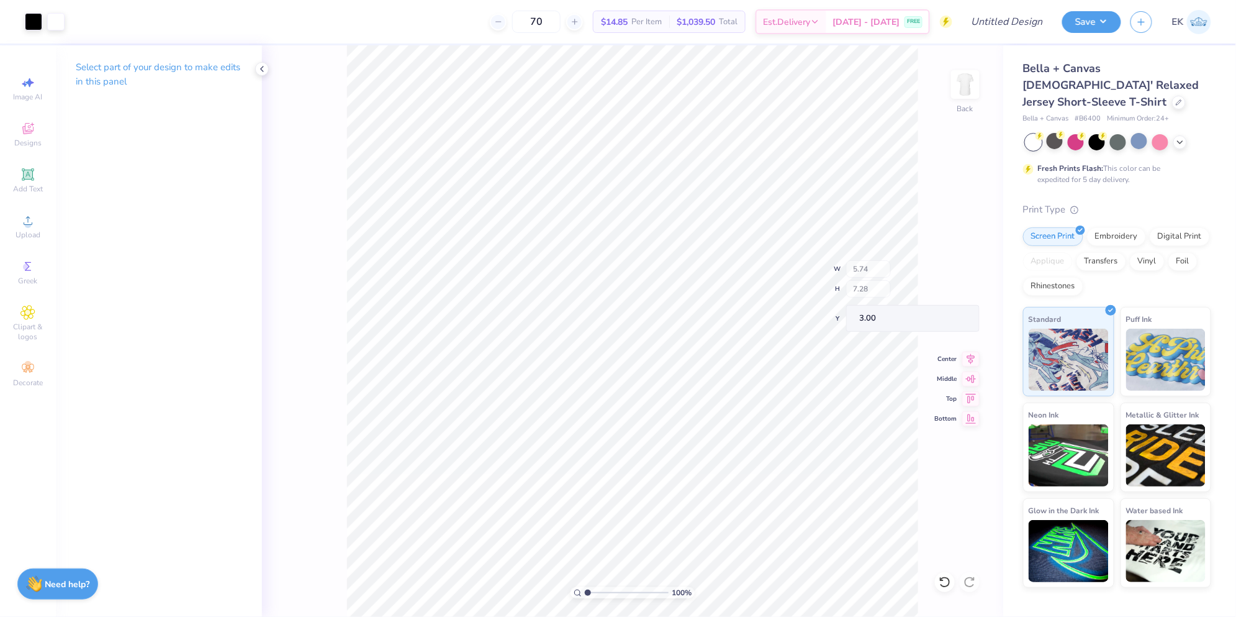
type input "5.74"
type input "7.28"
click at [967, 355] on icon at bounding box center [970, 352] width 17 height 15
click at [951, 196] on div "100 % Back W 5.74 5.74 " H 7.28 7.28 " Y 3.00 3.00 " Center Middle Top Bottom" at bounding box center [632, 330] width 741 height 571
click at [260, 68] on icon at bounding box center [262, 69] width 10 height 10
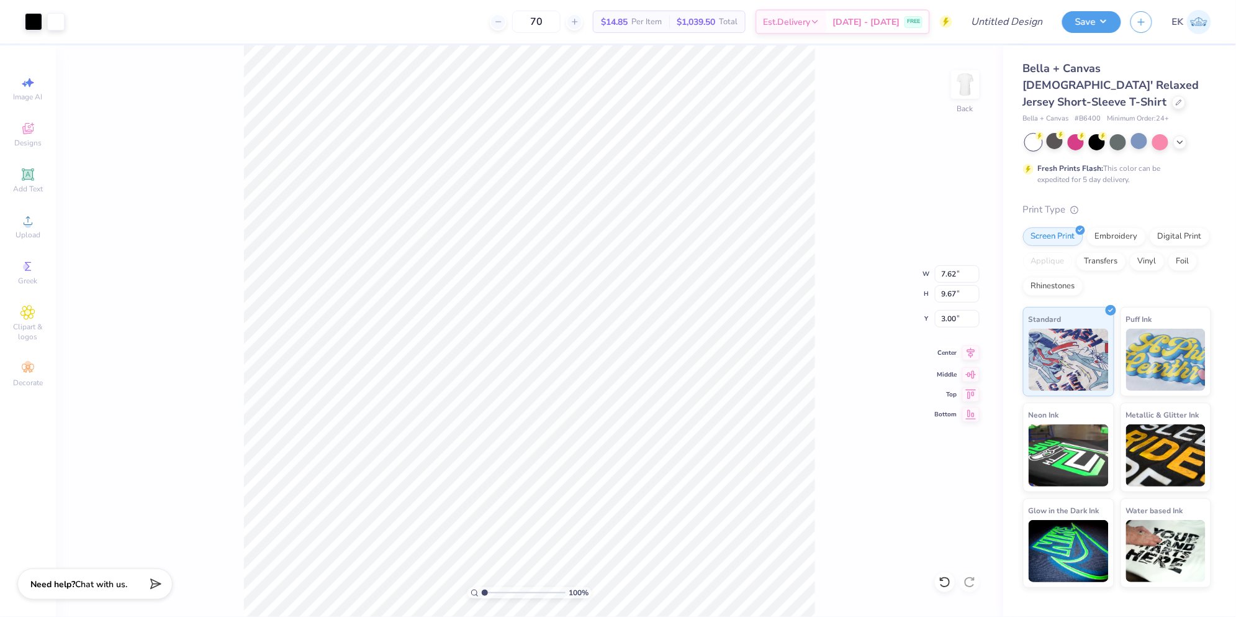
type input "7.62"
type input "9.67"
click at [972, 355] on icon at bounding box center [971, 352] width 8 height 11
click at [870, 99] on div "100 % Back W 7.62 7.62 " H 9.67 9.67 " Y 3.00 3.00 " Center Middle Top Bottom" at bounding box center [530, 330] width 948 height 571
click at [1182, 136] on icon at bounding box center [1180, 141] width 10 height 10
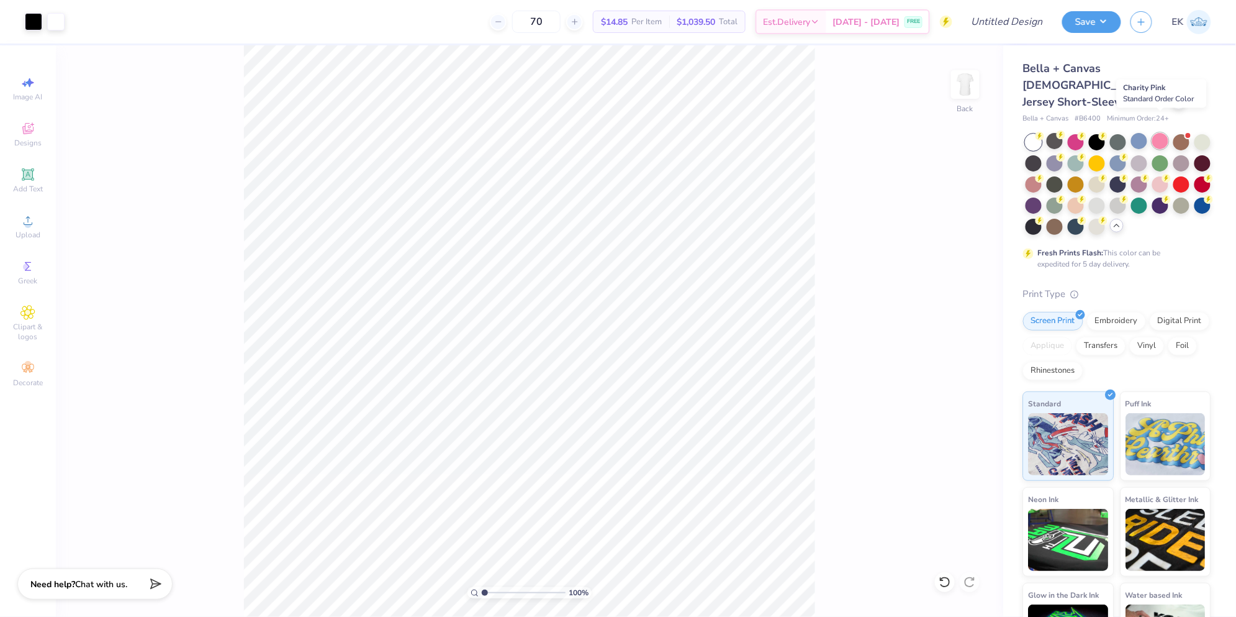
click at [1161, 133] on div at bounding box center [1160, 141] width 16 height 16
